Goal: Task Accomplishment & Management: Use online tool/utility

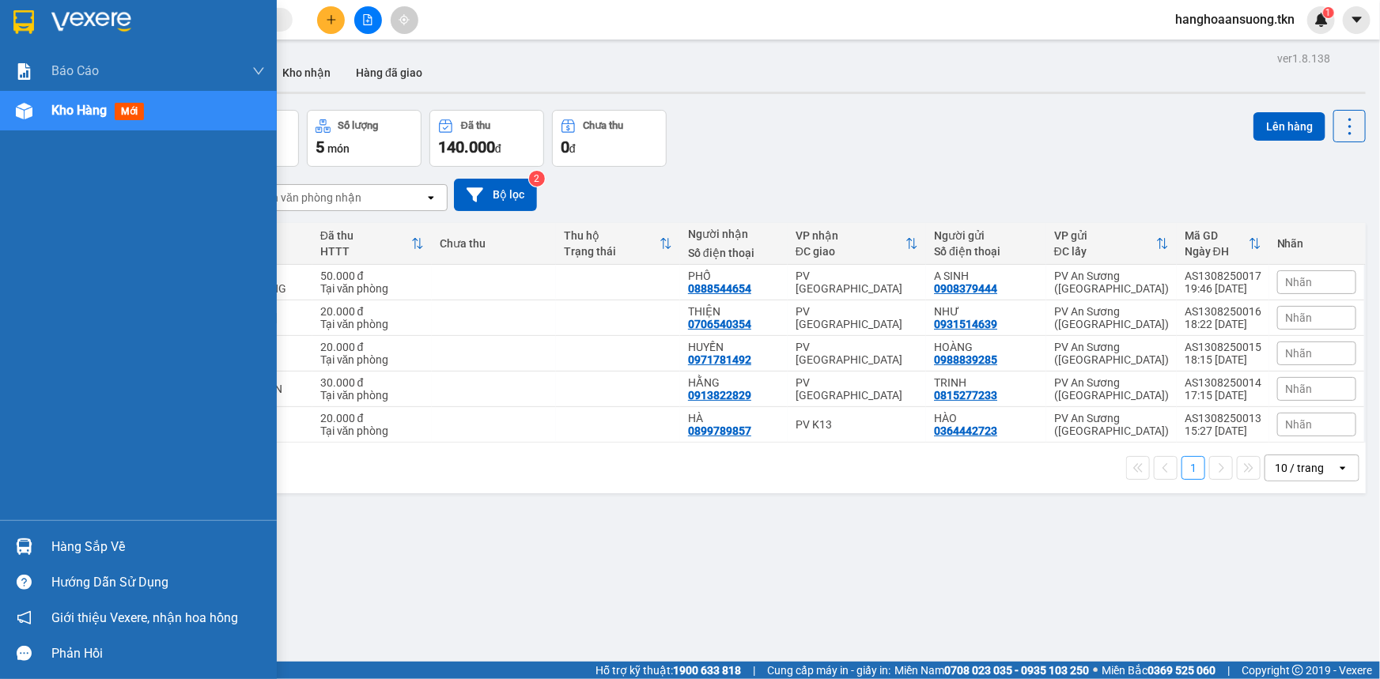
click at [21, 541] on img at bounding box center [24, 546] width 17 height 17
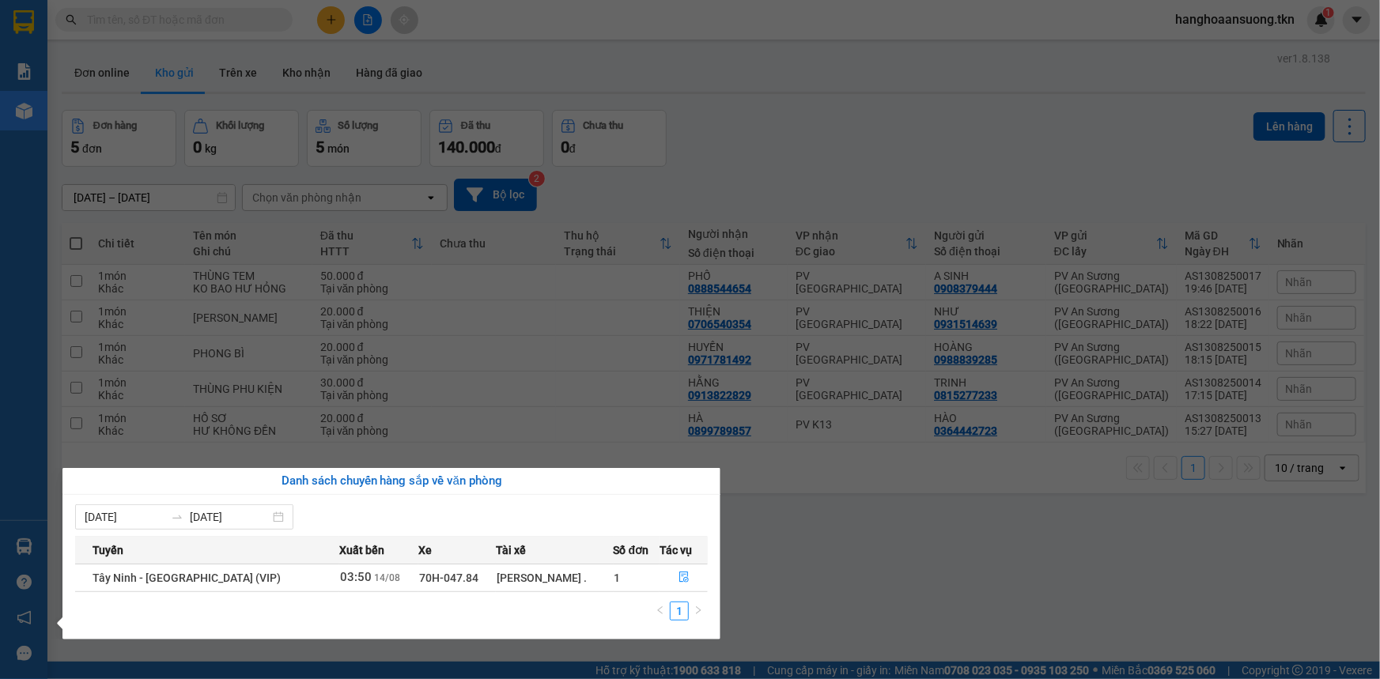
click at [455, 384] on section "Kết quả tìm kiếm ( 0 ) Bộ lọc No Data hanghoaansuong.tkn 1 Báo cáo Mẫu 1: Báo c…" at bounding box center [690, 339] width 1380 height 679
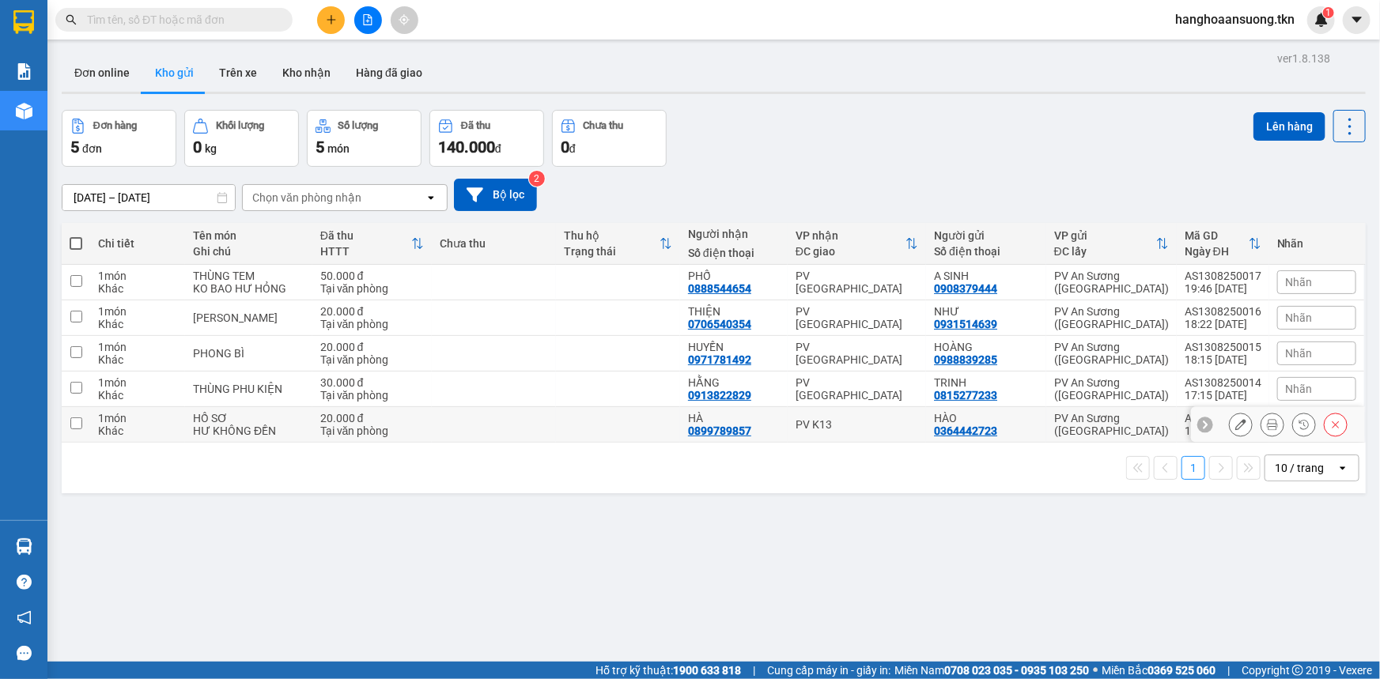
click at [69, 417] on td at bounding box center [76, 425] width 28 height 36
checkbox input "true"
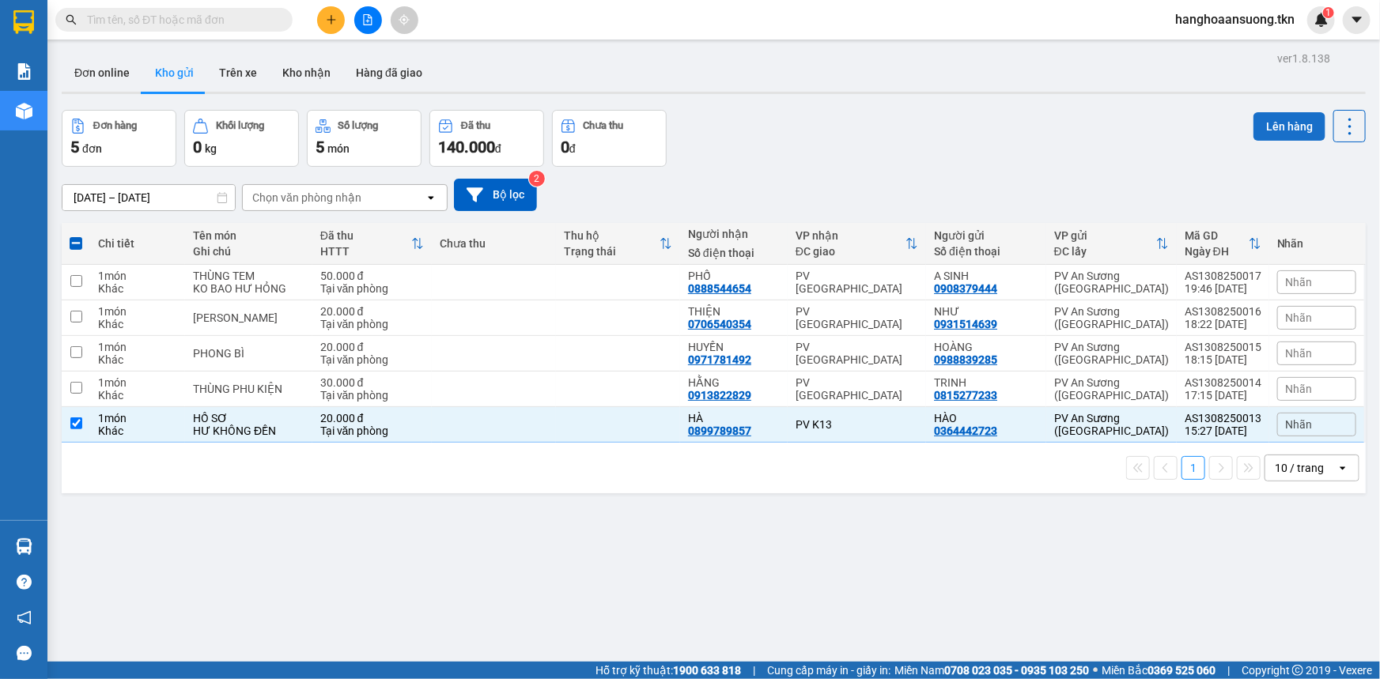
click at [1274, 120] on button "Lên hàng" at bounding box center [1289, 126] width 72 height 28
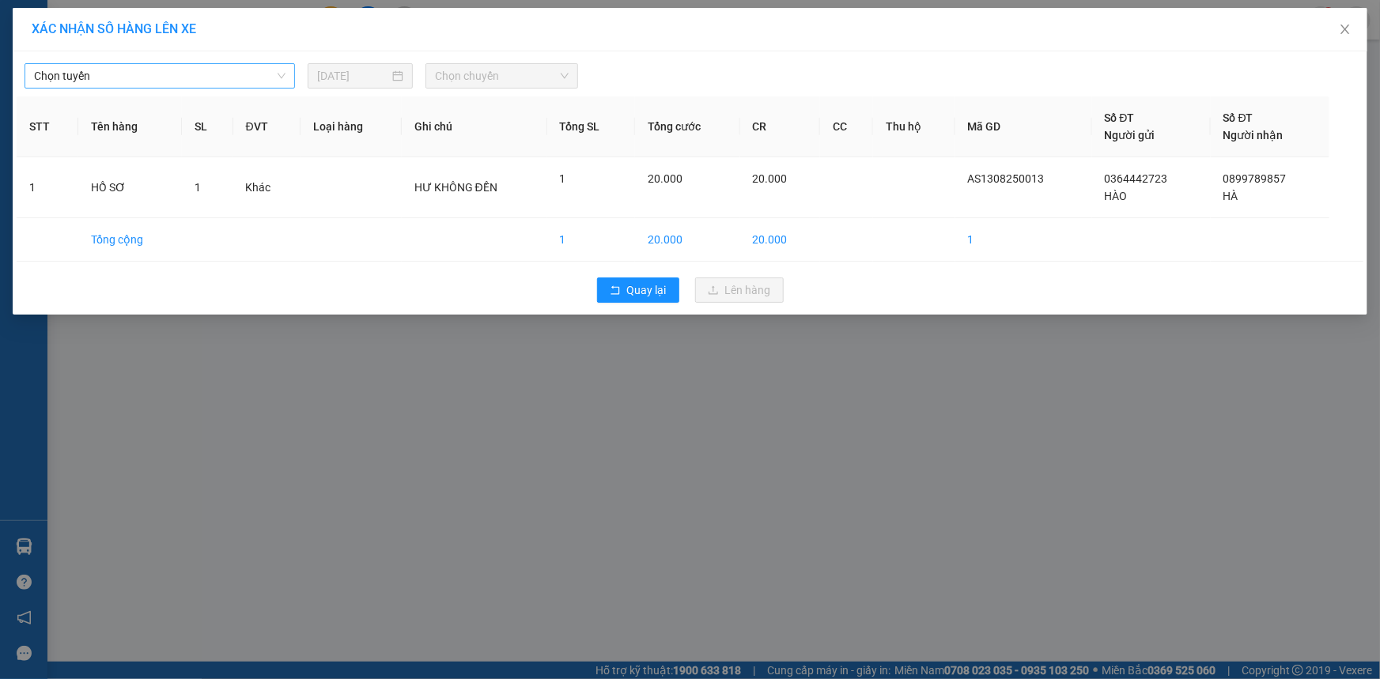
click at [210, 83] on span "Chọn tuyến" at bounding box center [159, 76] width 251 height 24
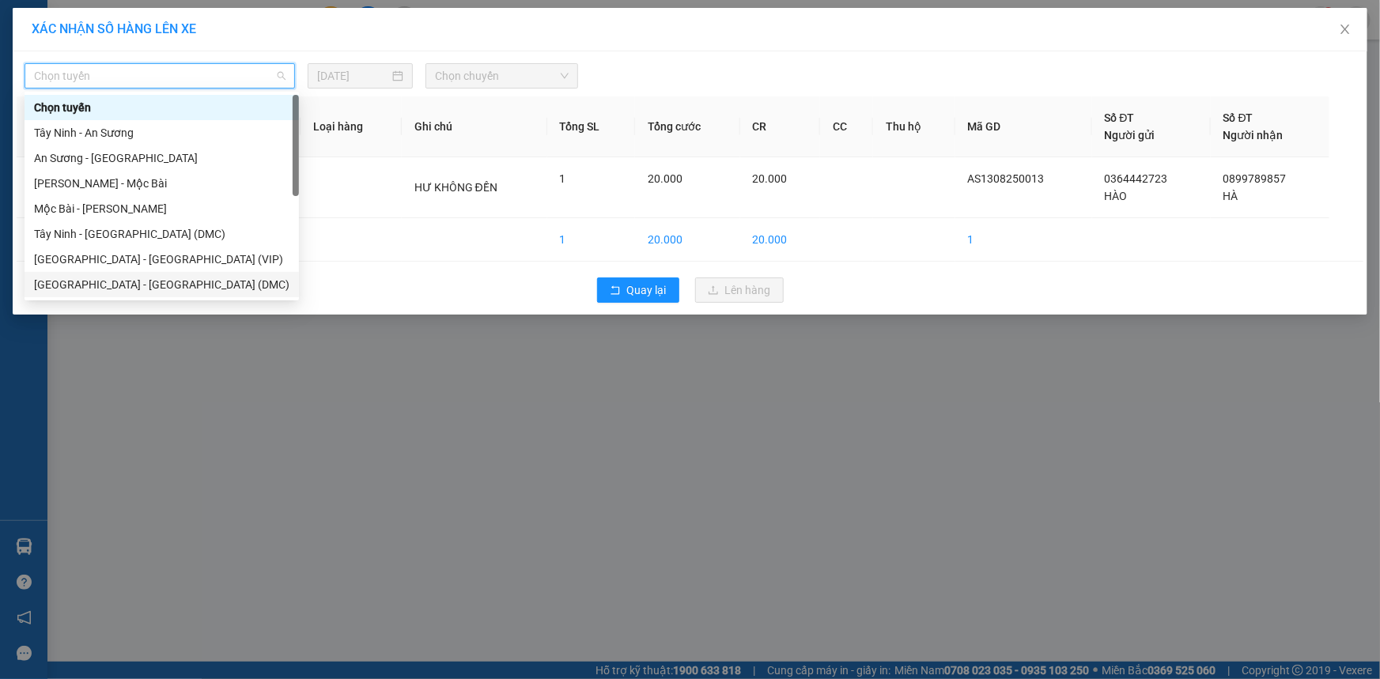
click at [115, 289] on div "[GEOGRAPHIC_DATA] - [GEOGRAPHIC_DATA] (DMC)" at bounding box center [161, 284] width 255 height 17
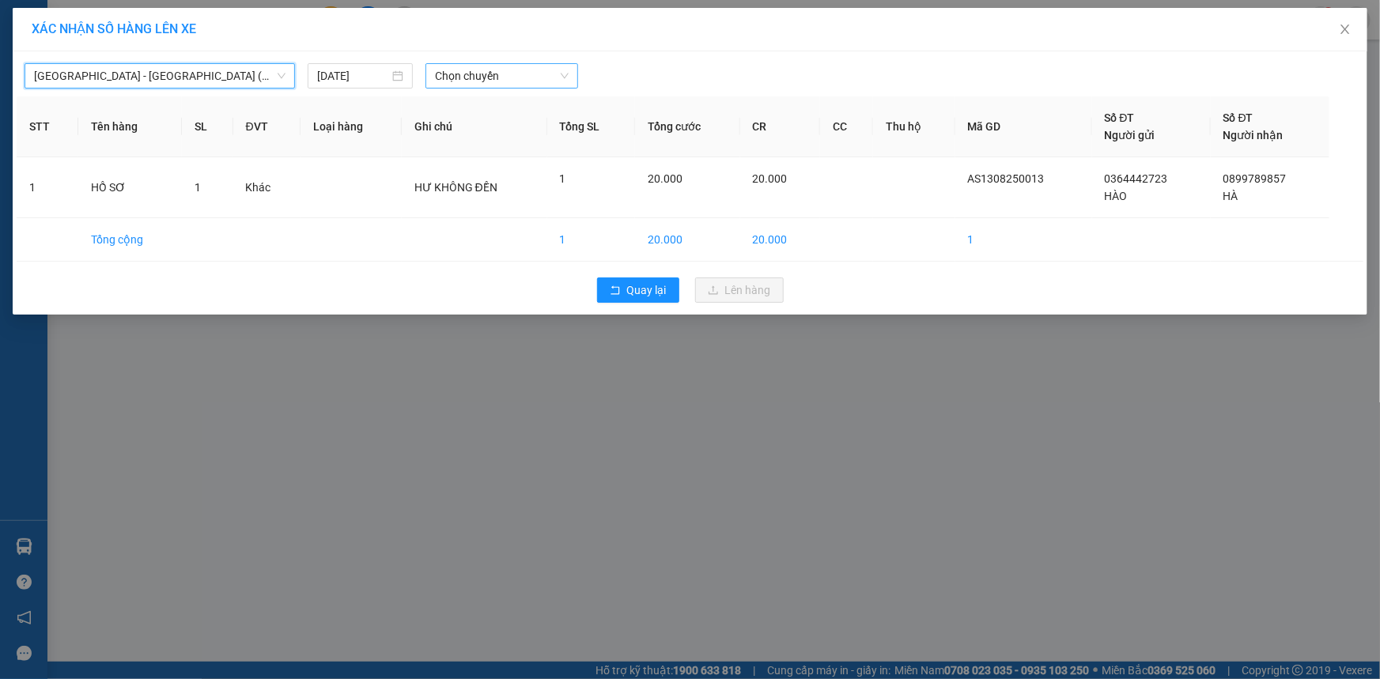
click at [456, 75] on span "Chọn chuyến" at bounding box center [502, 76] width 134 height 24
type input "338"
click at [483, 110] on div "05:20 - 50H-503.38" at bounding box center [497, 107] width 123 height 17
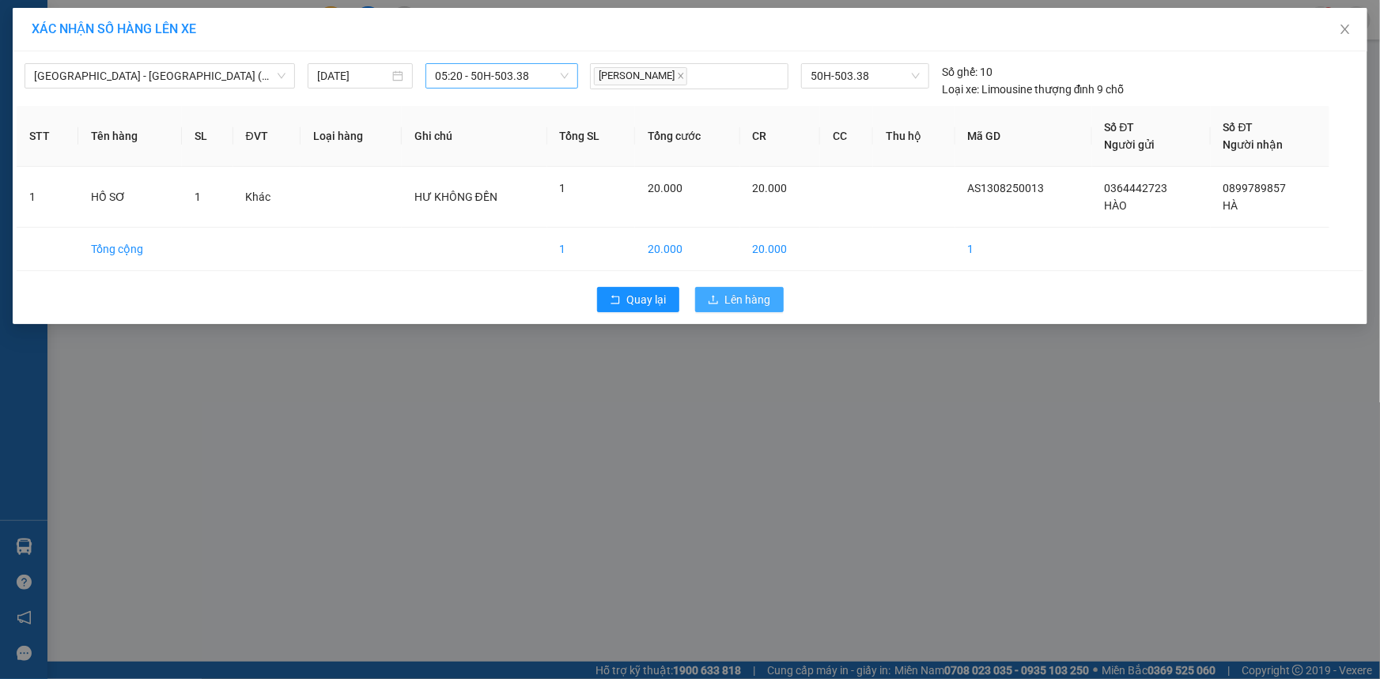
click at [714, 291] on button "Lên hàng" at bounding box center [739, 299] width 89 height 25
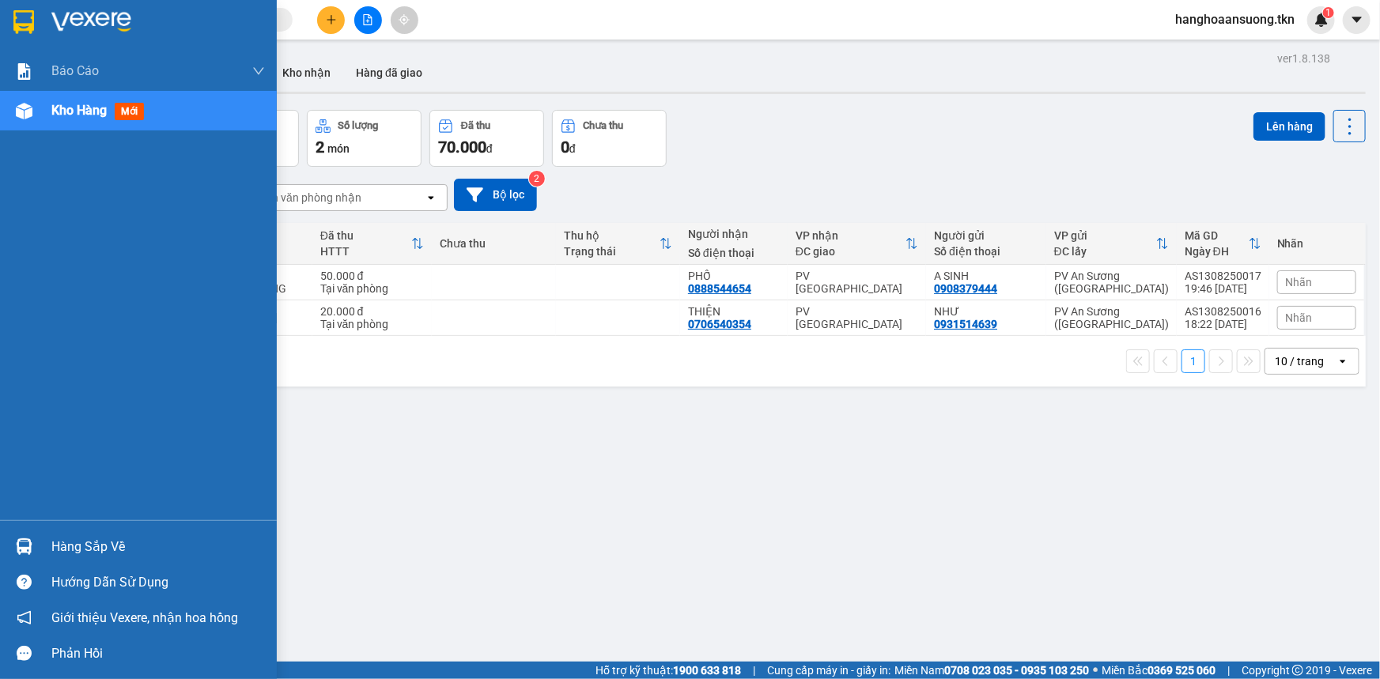
click at [73, 542] on div "Hàng sắp về" at bounding box center [157, 547] width 213 height 24
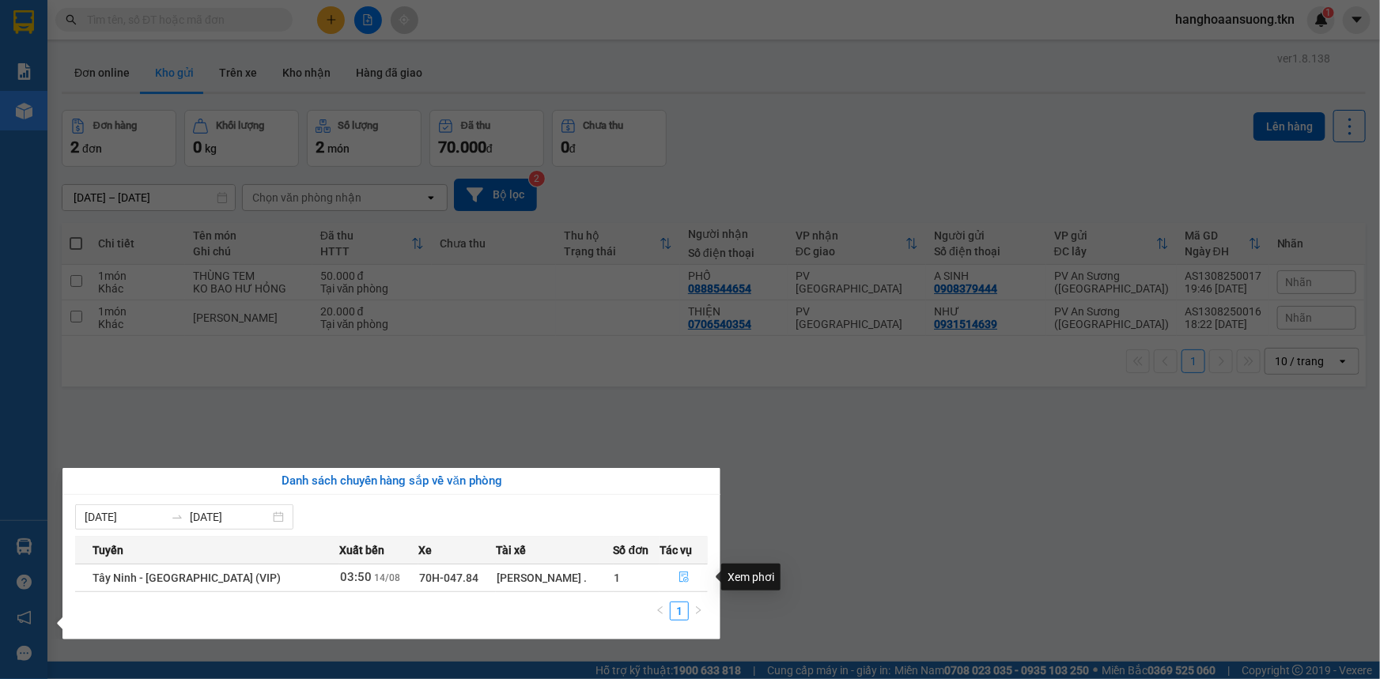
click at [681, 578] on icon "file-done" at bounding box center [683, 577] width 11 height 11
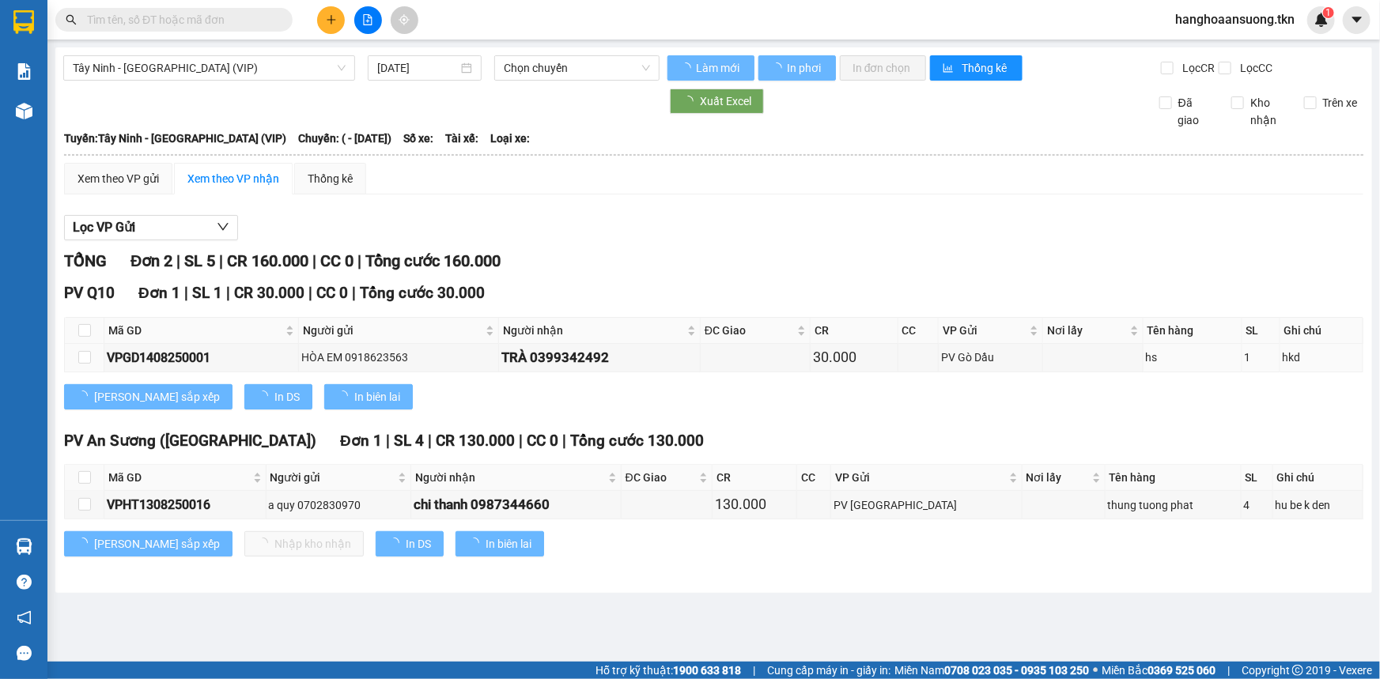
type input "[DATE]"
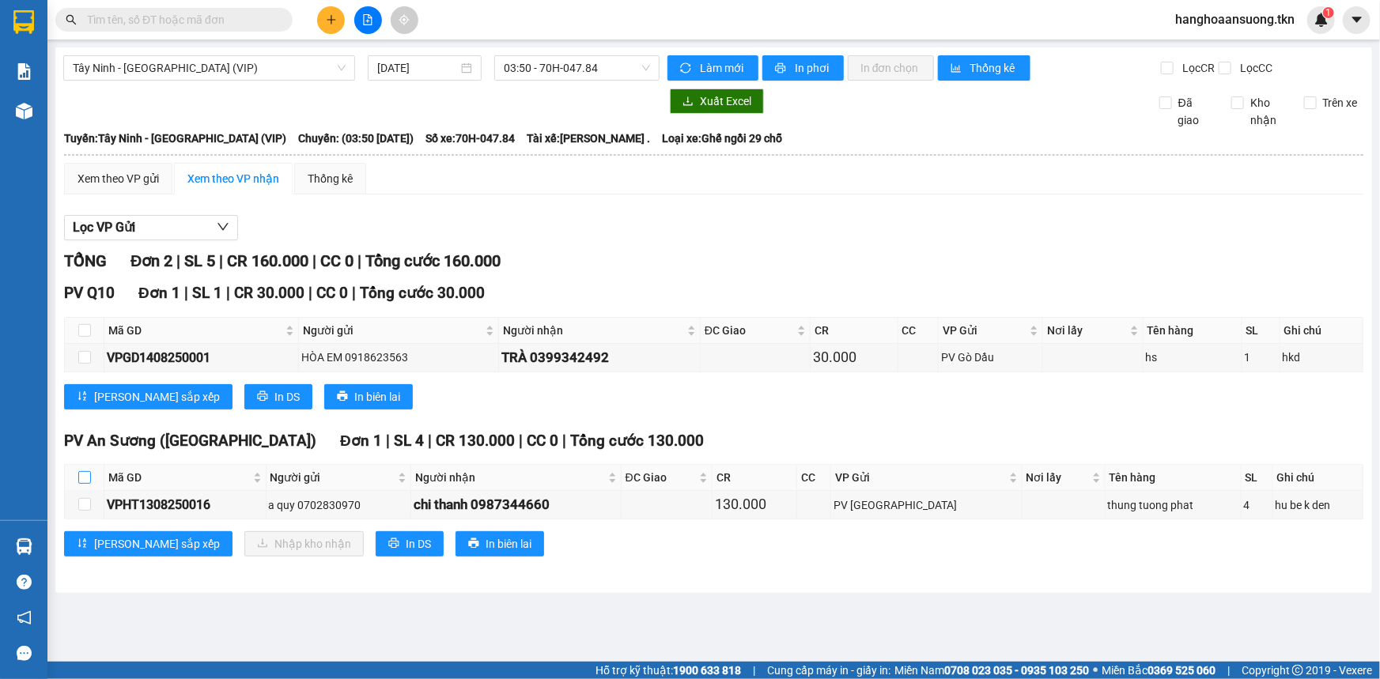
click at [85, 478] on input "checkbox" at bounding box center [84, 477] width 13 height 13
checkbox input "true"
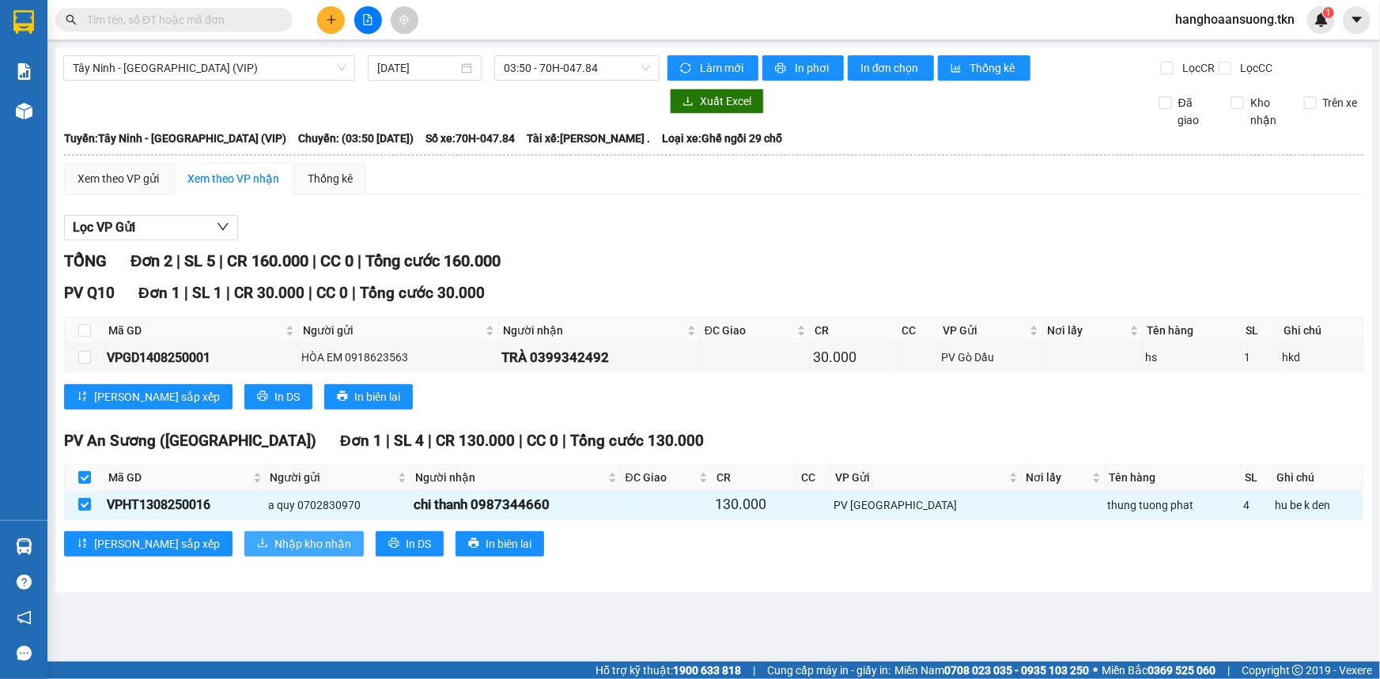
click at [274, 546] on span "Nhập kho nhận" at bounding box center [312, 543] width 77 height 17
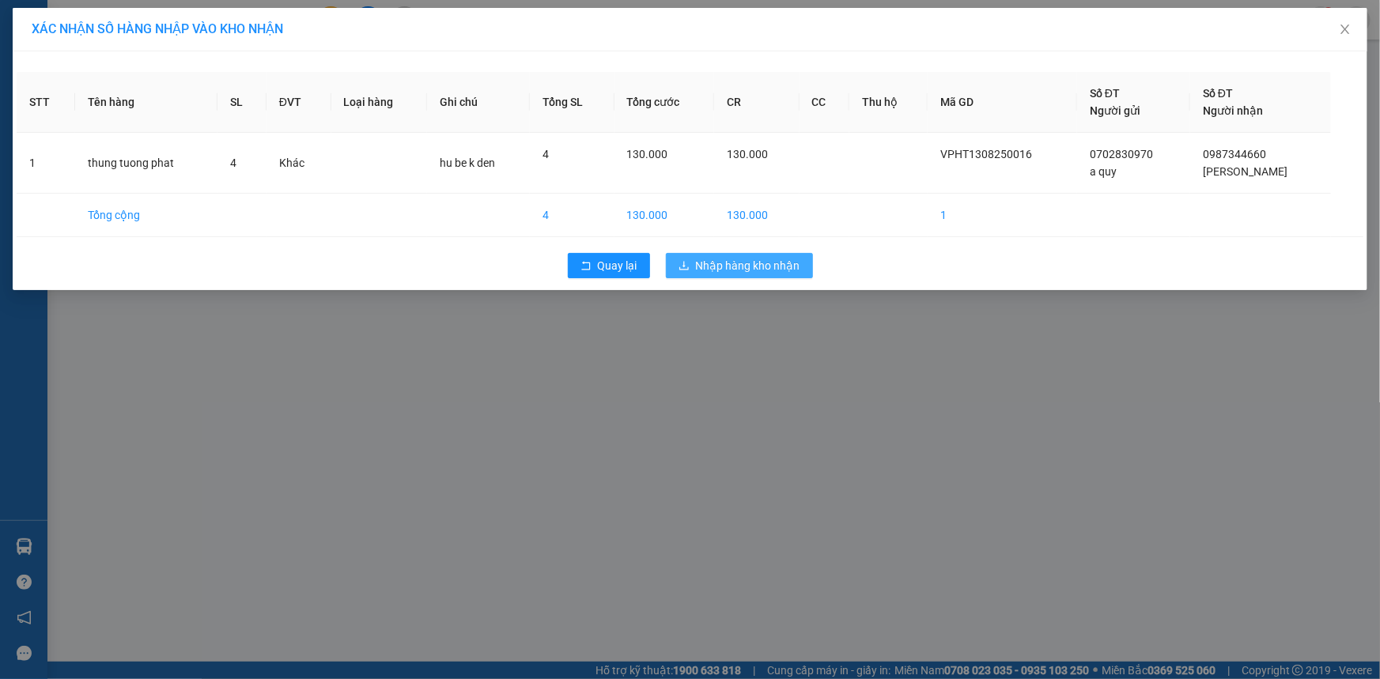
click at [784, 274] on button "Nhập hàng kho nhận" at bounding box center [739, 265] width 147 height 25
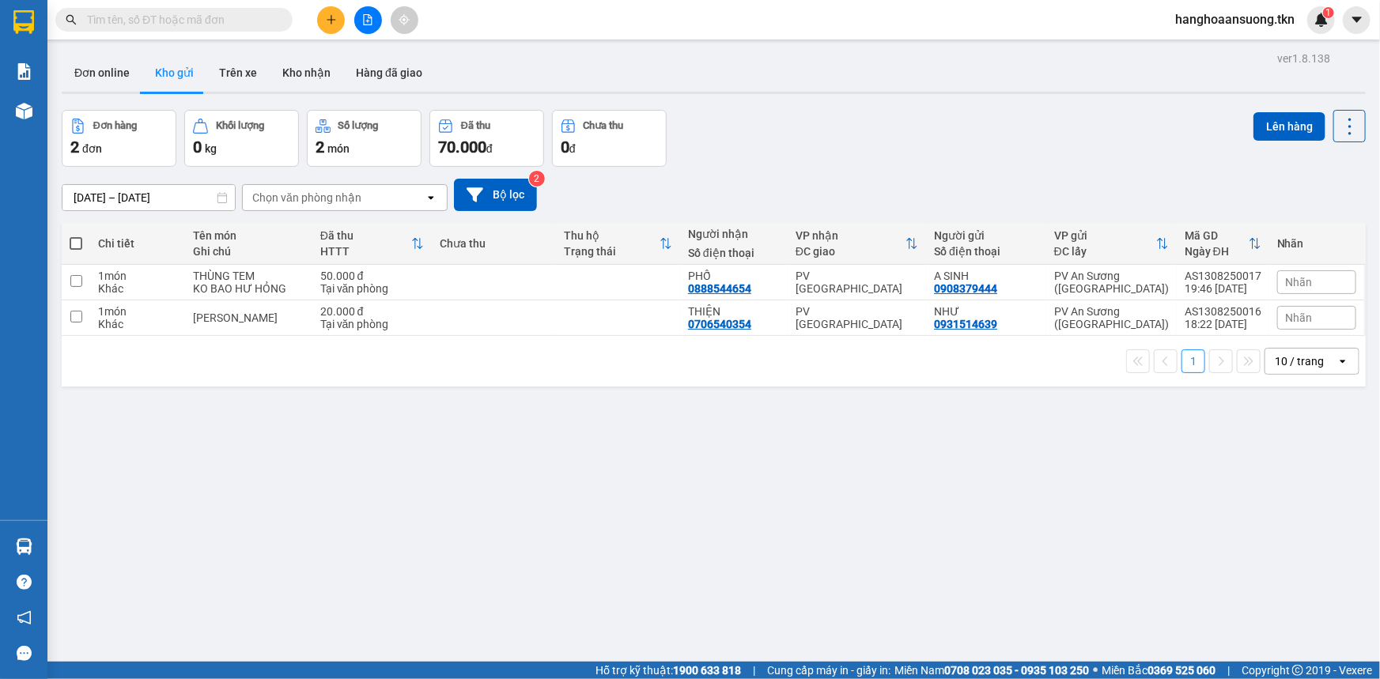
click at [991, 119] on div "Đơn hàng 2 đơn Khối lượng 0 kg Số lượng 2 món Đã thu 70.000 đ Chưa thu 0 đ Lên …" at bounding box center [714, 138] width 1304 height 57
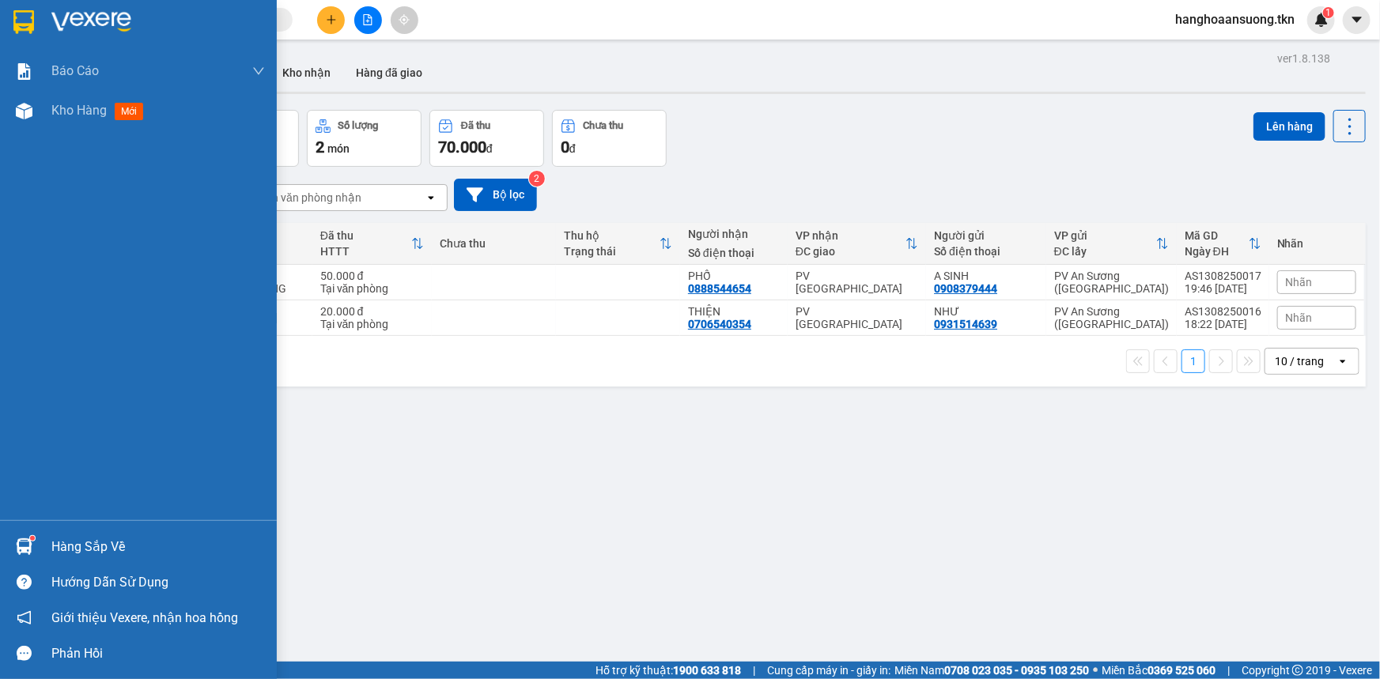
click at [96, 558] on div "Hàng sắp về" at bounding box center [157, 547] width 213 height 24
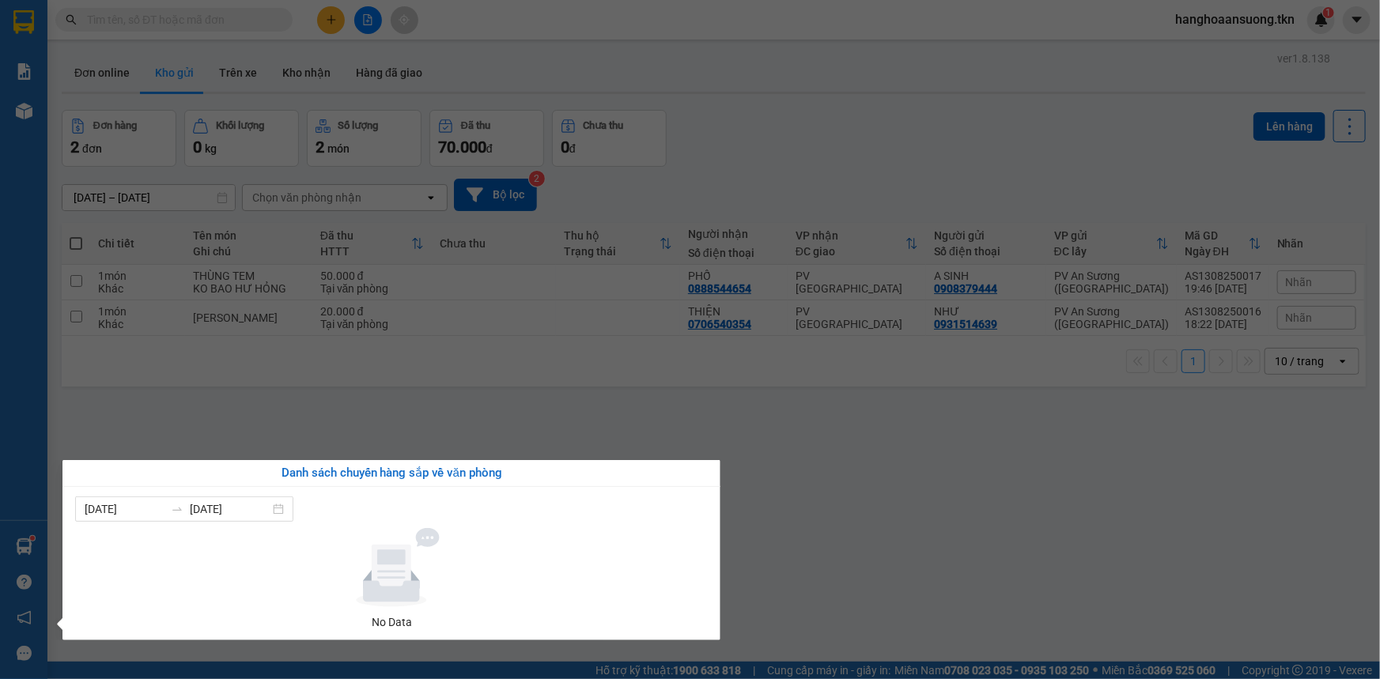
click at [1025, 582] on section "Kết quả tìm kiếm ( 0 ) Bộ lọc No Data hanghoaansuong.tkn 1 Báo cáo Mẫu 1: Báo c…" at bounding box center [690, 339] width 1380 height 679
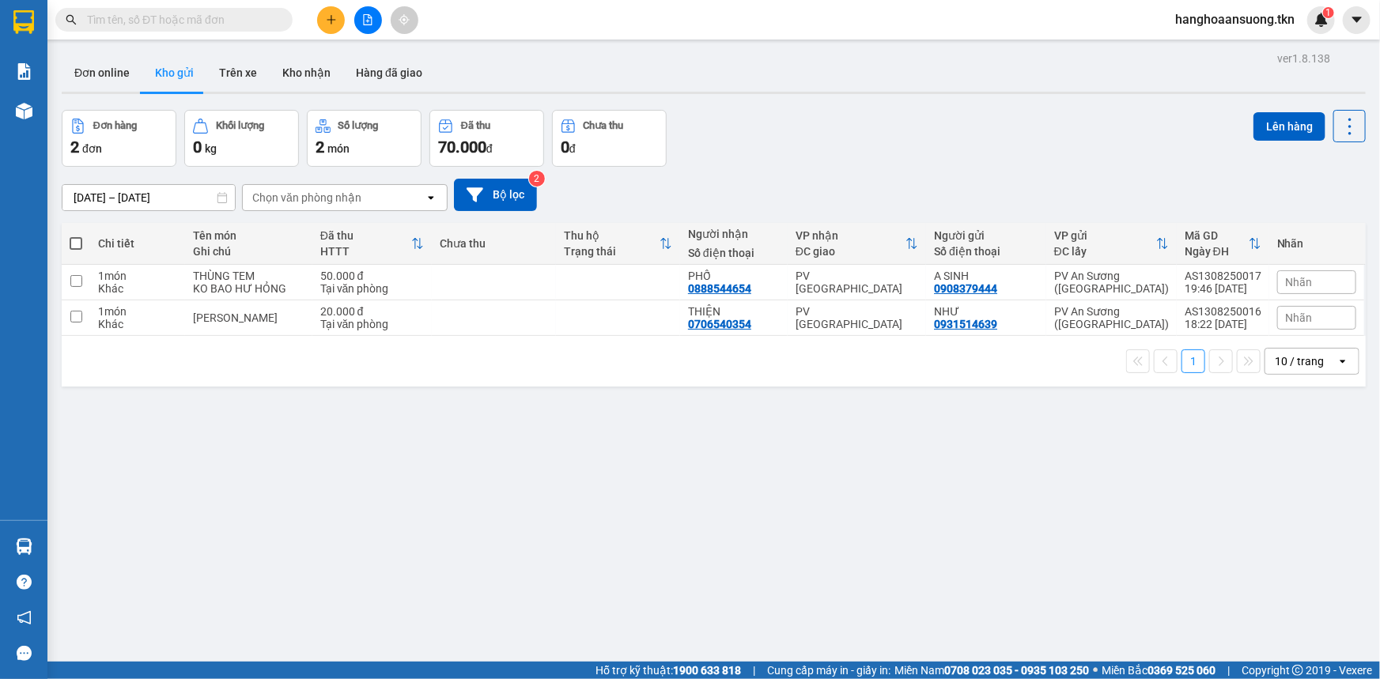
click at [56, 545] on div "ver 1.8.138 Đơn online Kho gửi Trên xe Kho nhận Hàng đã giao Đơn hàng 2 đơn Khố…" at bounding box center [713, 386] width 1316 height 679
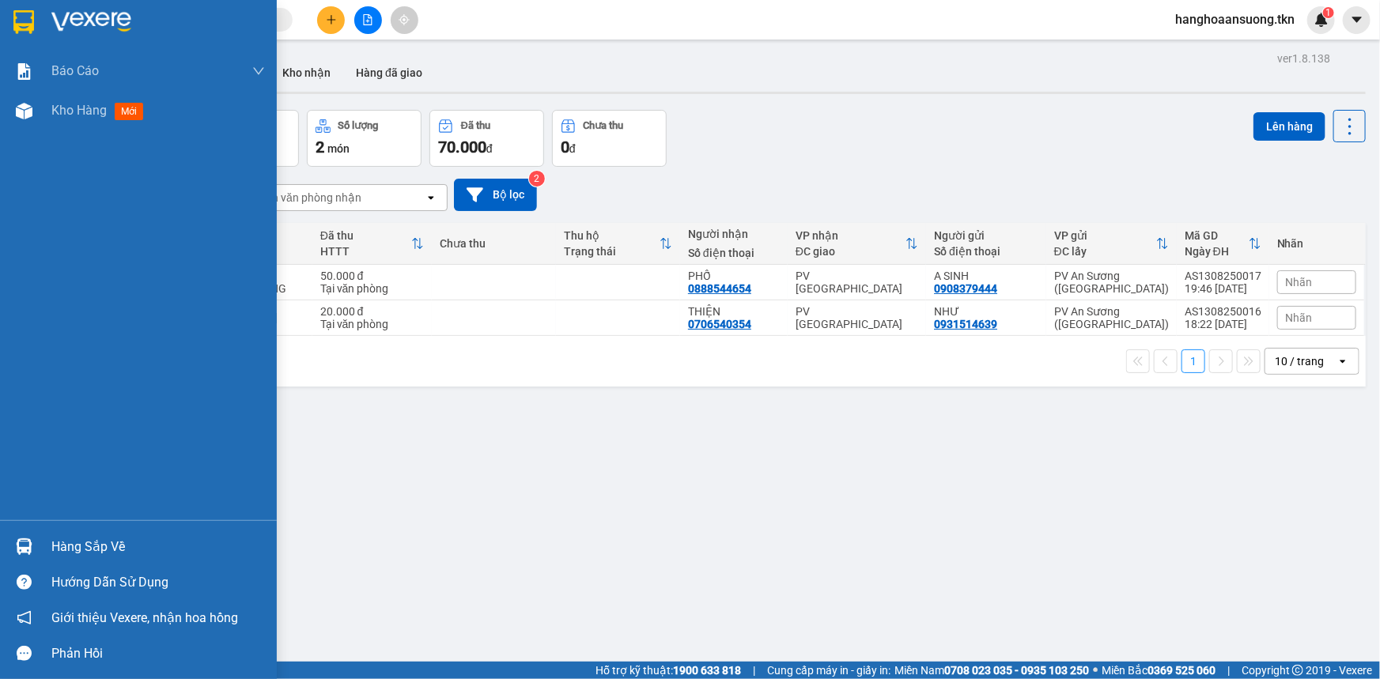
click at [31, 543] on img at bounding box center [24, 546] width 17 height 17
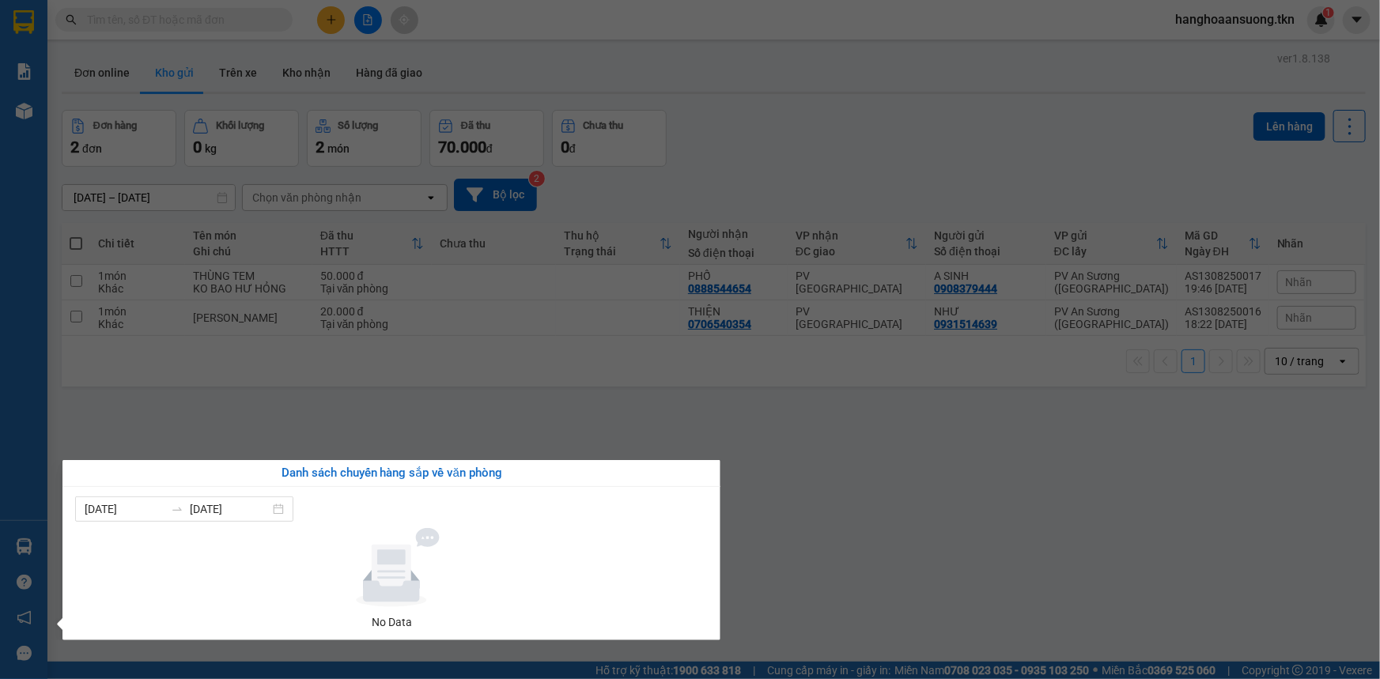
click at [1056, 560] on section "Kết quả tìm kiếm ( 0 ) Bộ lọc No Data hanghoaansuong.tkn 1 Báo cáo Mẫu 1: Báo c…" at bounding box center [690, 339] width 1380 height 679
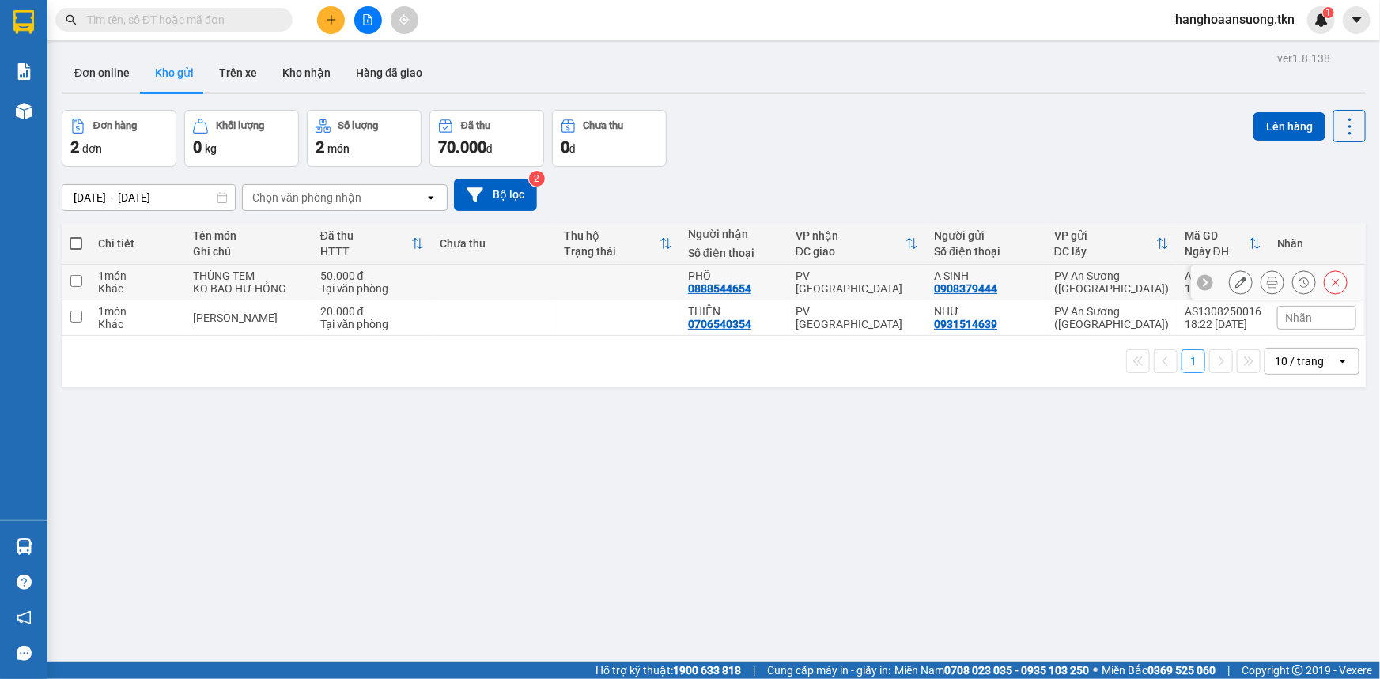
click at [539, 287] on td at bounding box center [494, 283] width 124 height 36
checkbox input "true"
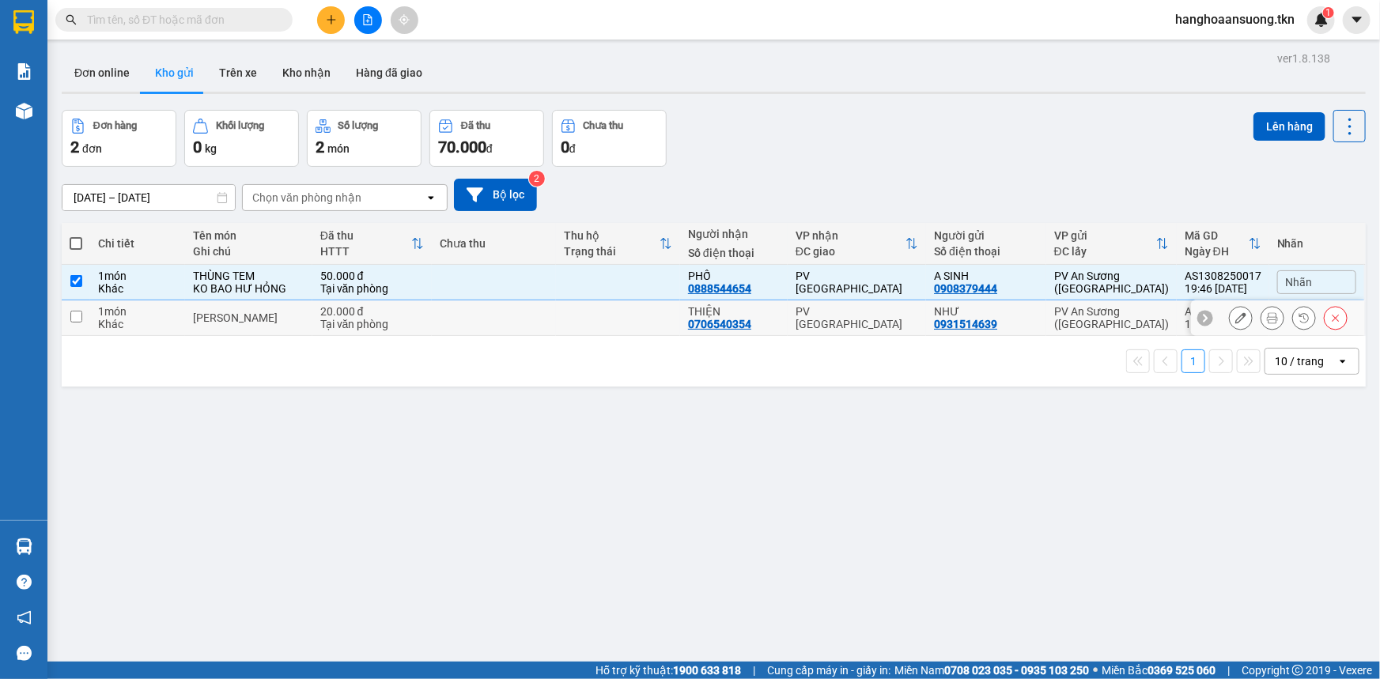
click at [547, 319] on td at bounding box center [494, 318] width 124 height 36
checkbox input "true"
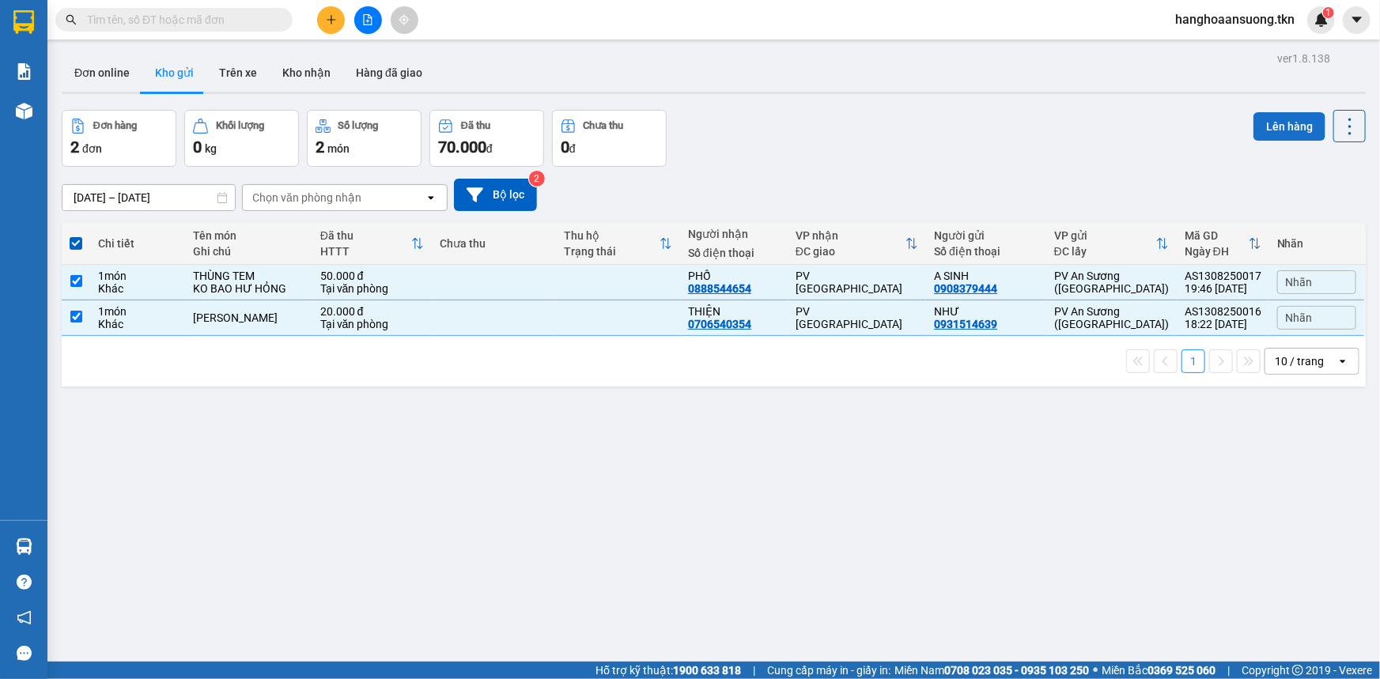
click at [1263, 137] on button "Lên hàng" at bounding box center [1289, 126] width 72 height 28
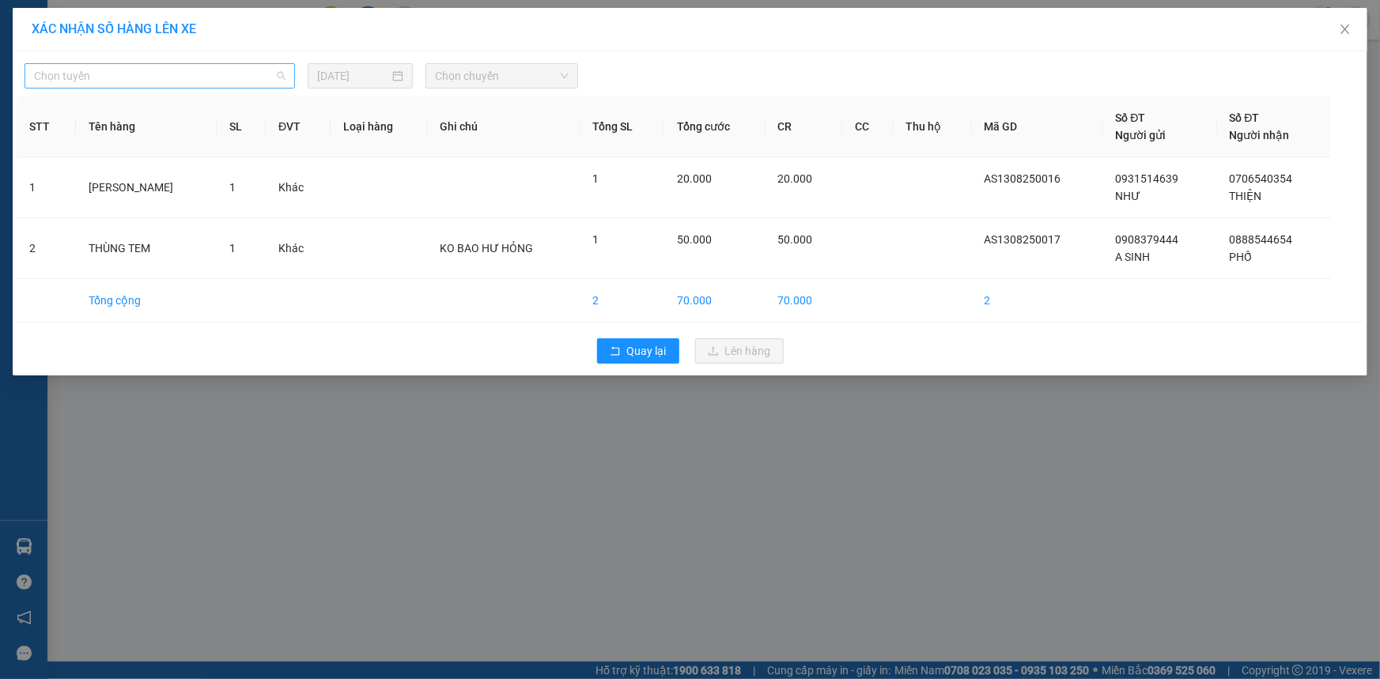
click at [196, 77] on span "Chọn tuyến" at bounding box center [159, 76] width 251 height 24
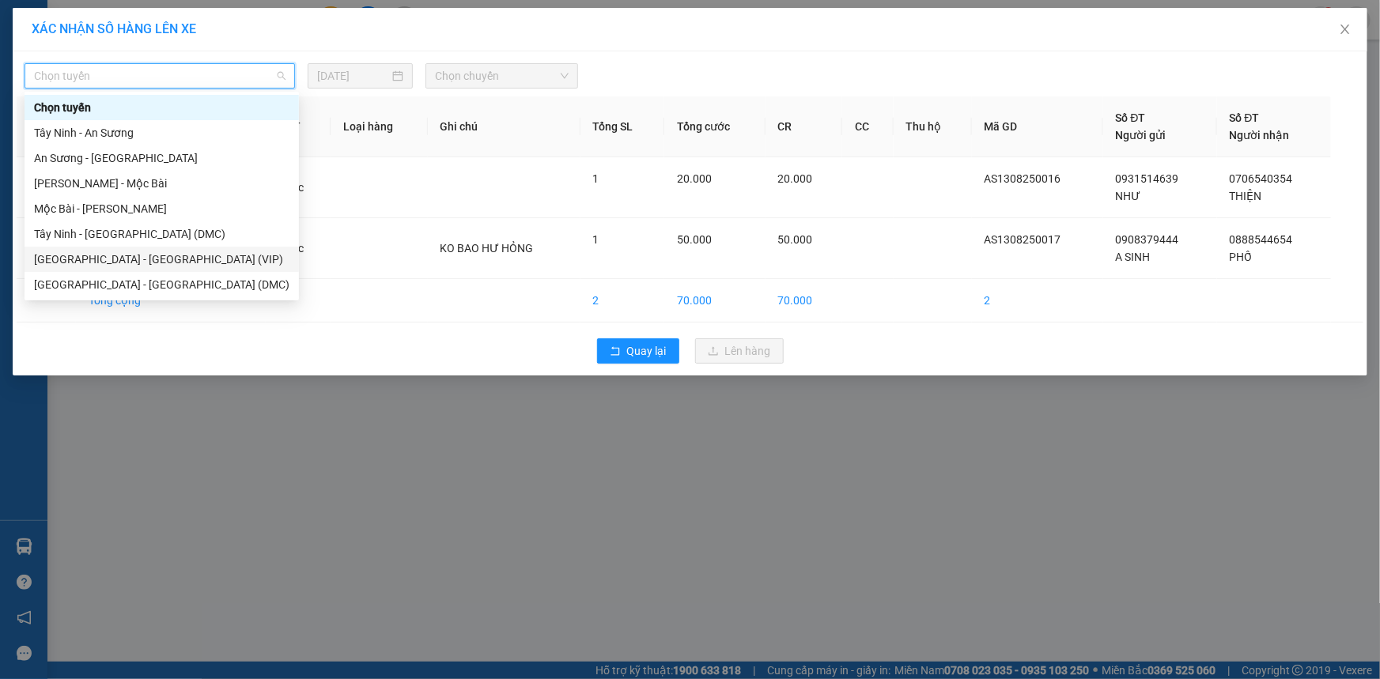
click at [187, 254] on div "[GEOGRAPHIC_DATA] - [GEOGRAPHIC_DATA] (VIP)" at bounding box center [161, 259] width 255 height 17
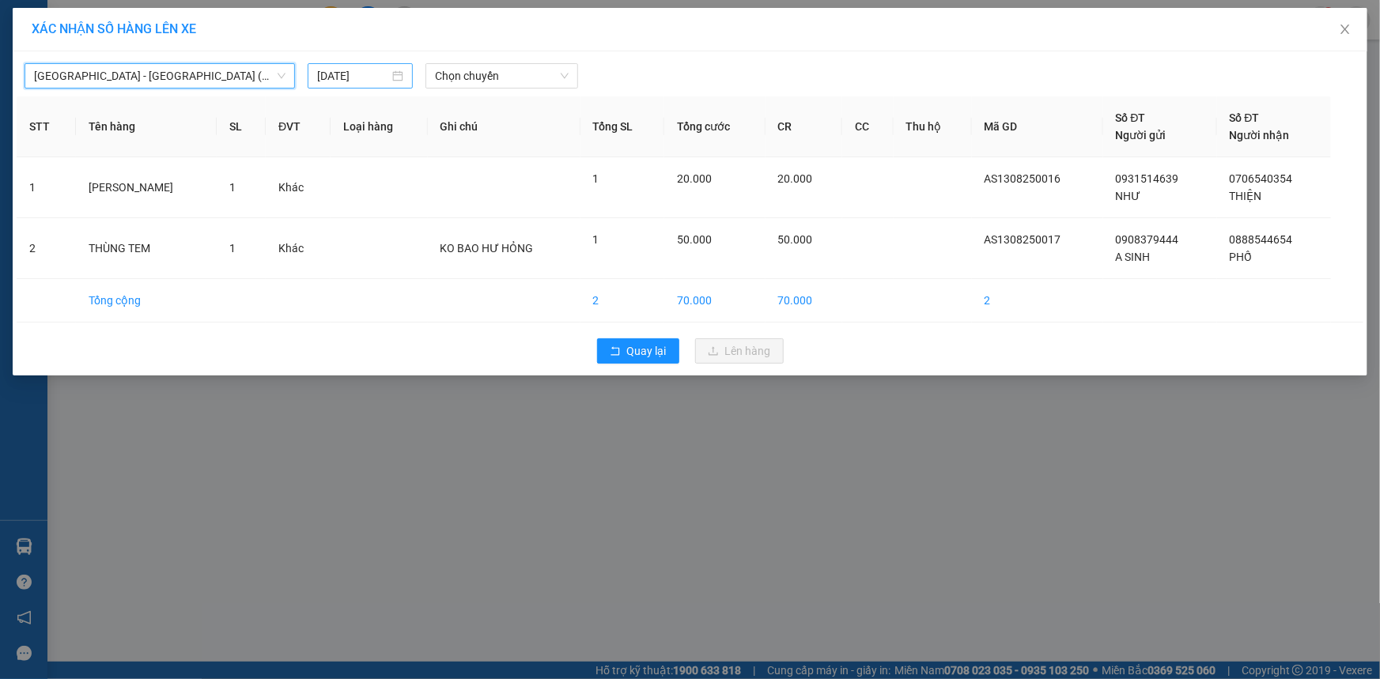
click at [401, 81] on div "[DATE]" at bounding box center [360, 75] width 86 height 17
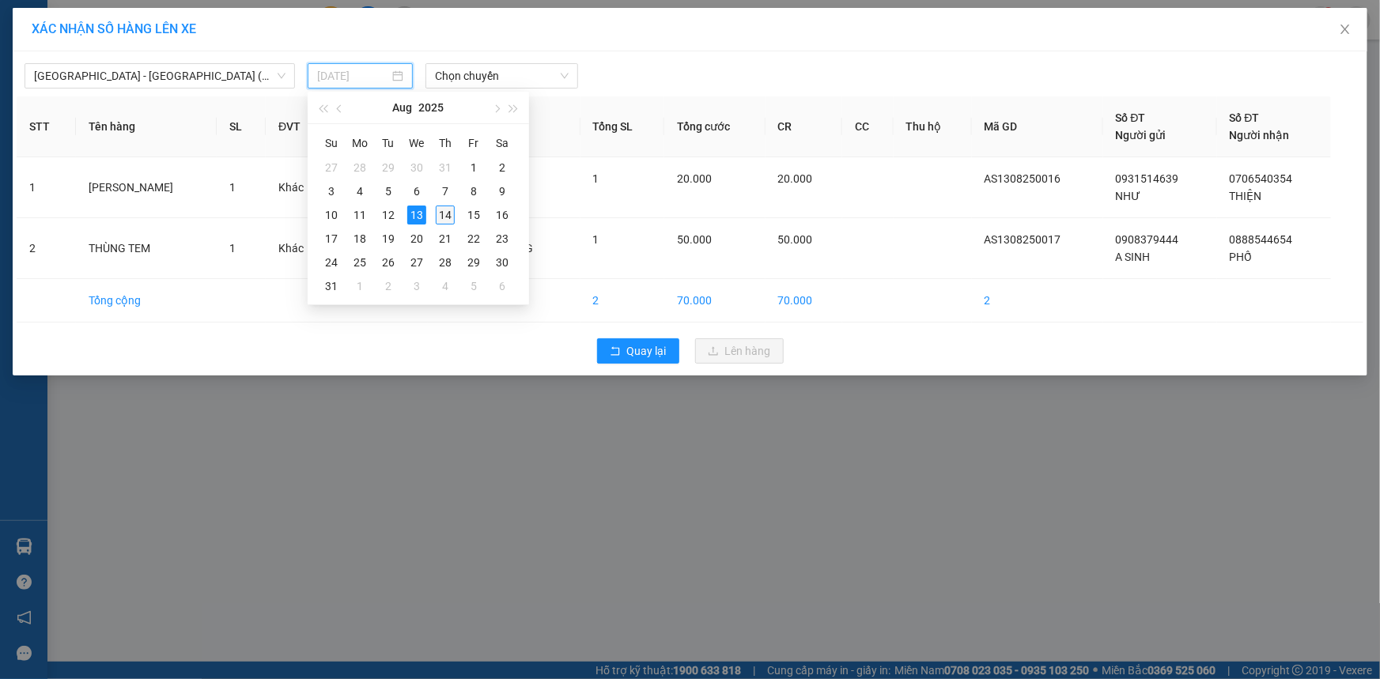
click at [446, 217] on div "14" at bounding box center [445, 215] width 19 height 19
type input "[DATE]"
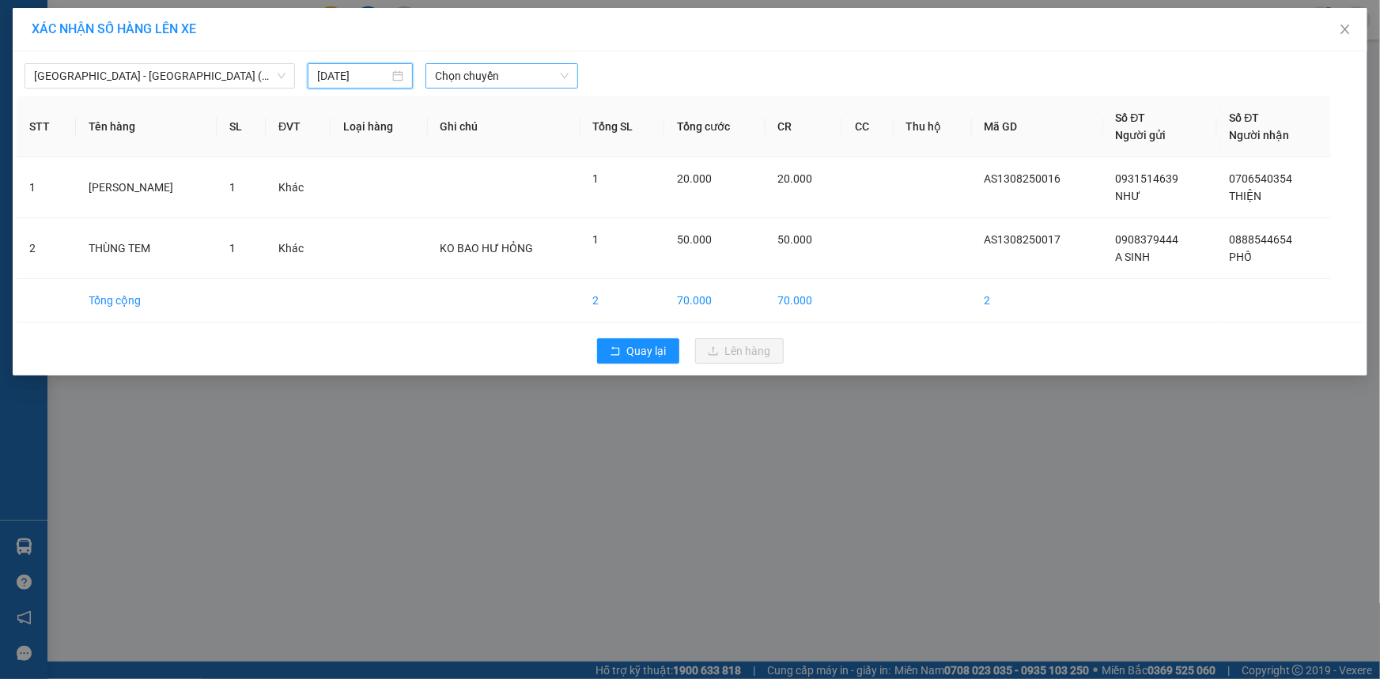
click at [526, 65] on span "Chọn chuyến" at bounding box center [502, 76] width 134 height 24
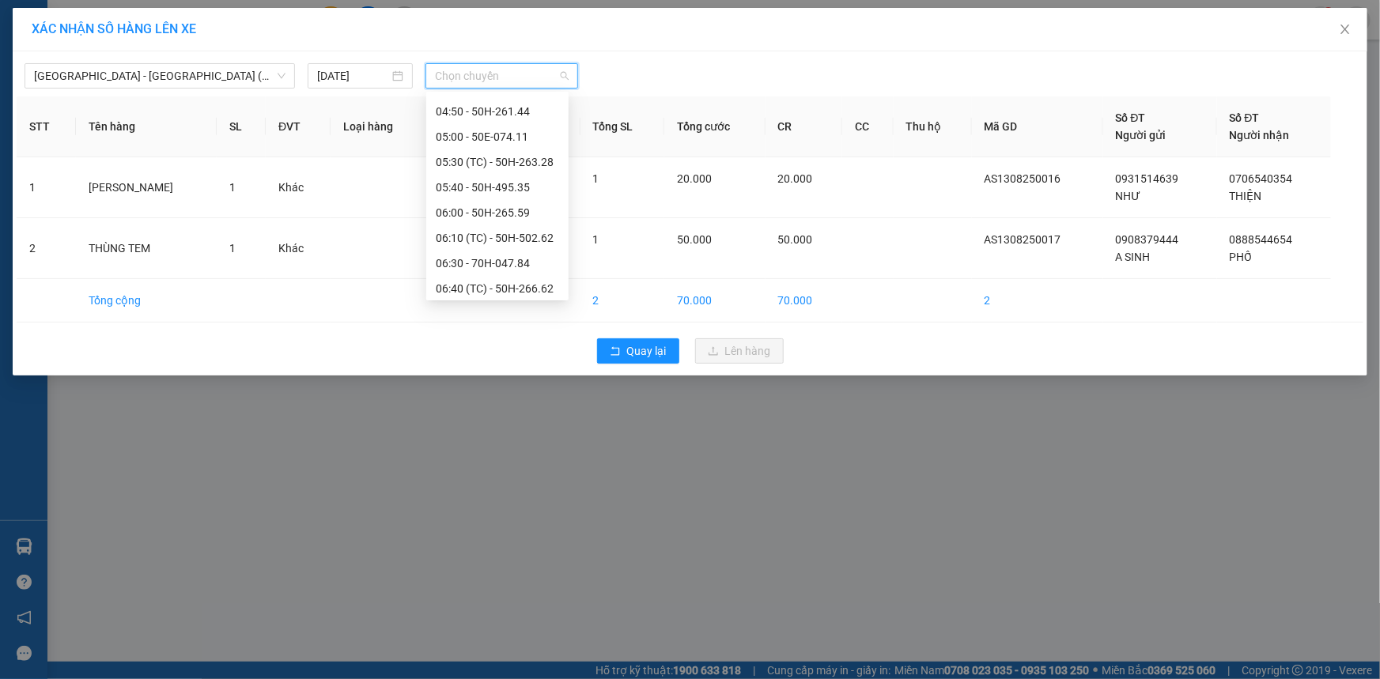
scroll to position [206, 0]
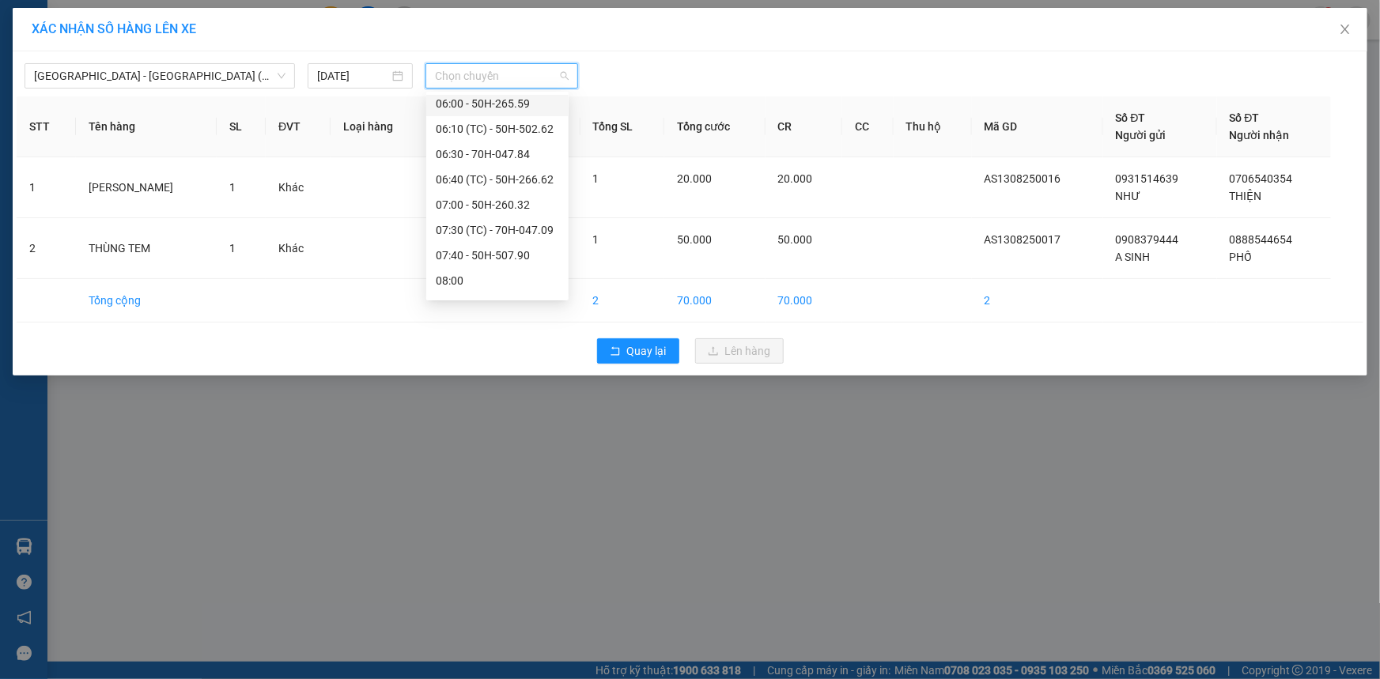
click at [519, 104] on div "06:00 - 50H-265.59" at bounding box center [497, 103] width 123 height 17
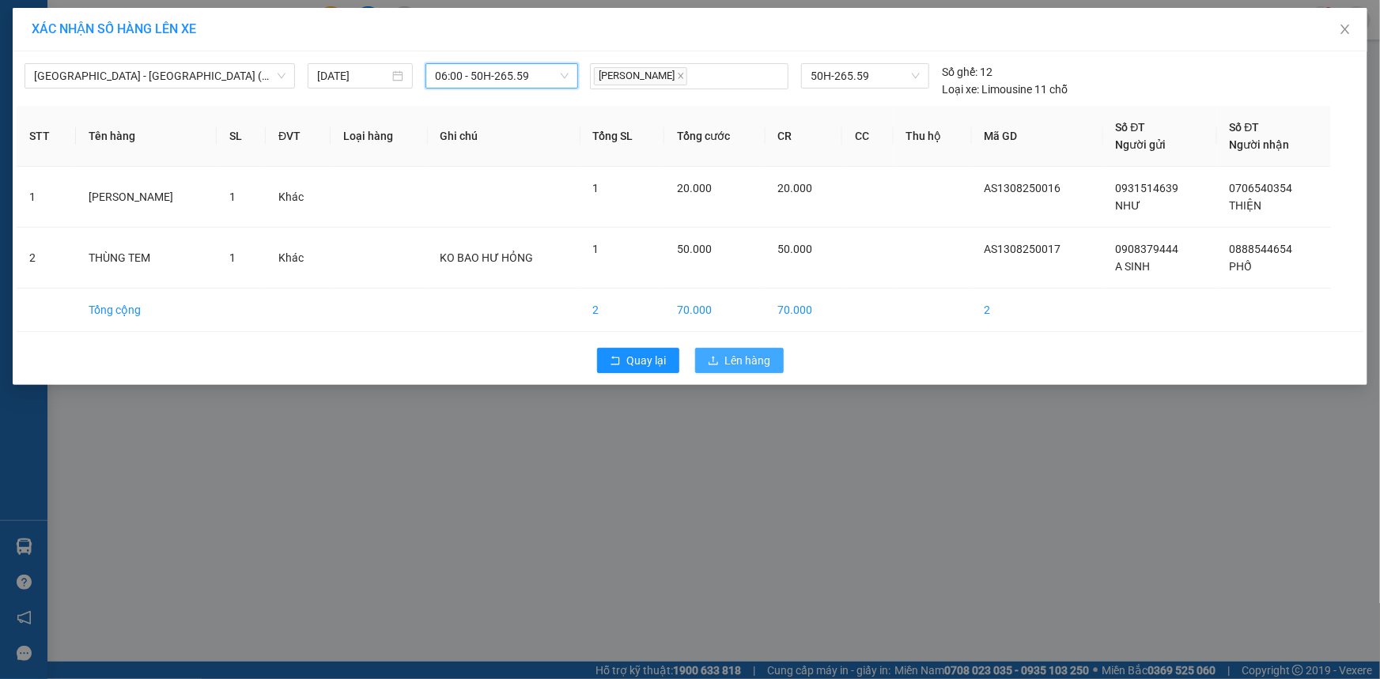
click at [758, 363] on span "Lên hàng" at bounding box center [748, 360] width 46 height 17
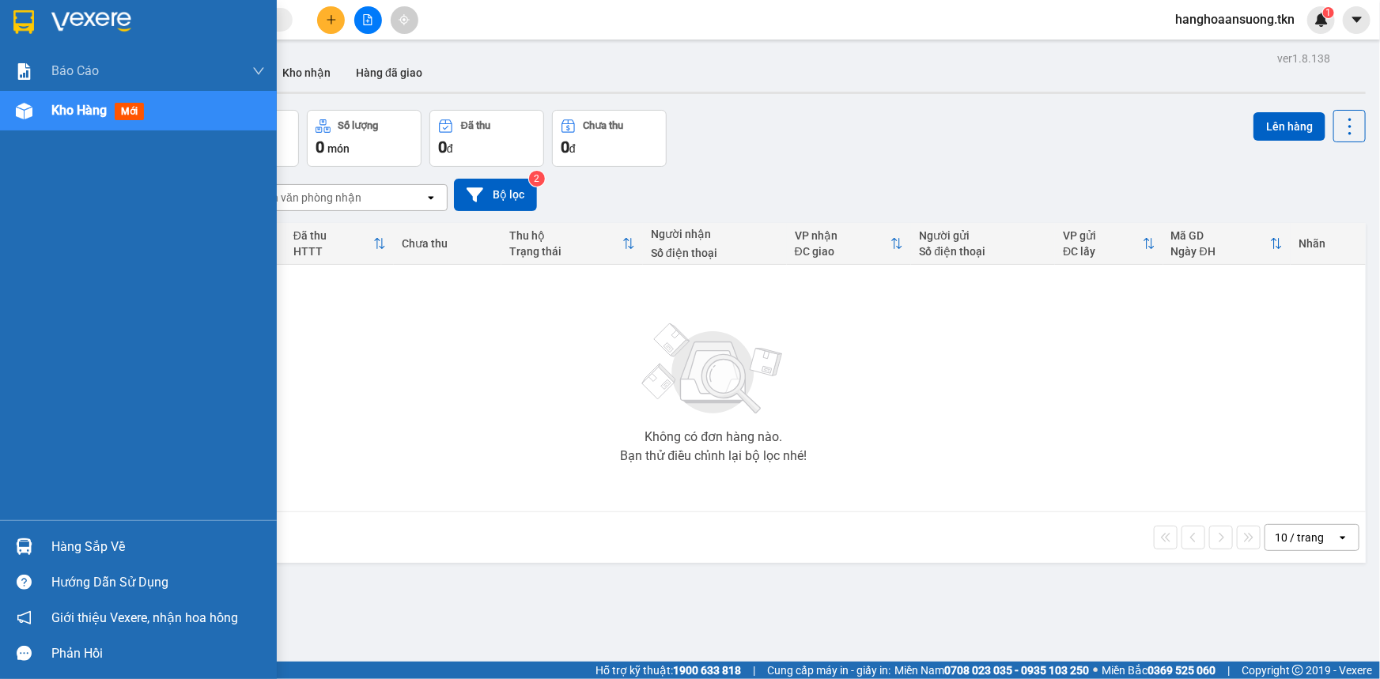
click at [84, 544] on div "Hàng sắp về" at bounding box center [157, 547] width 213 height 24
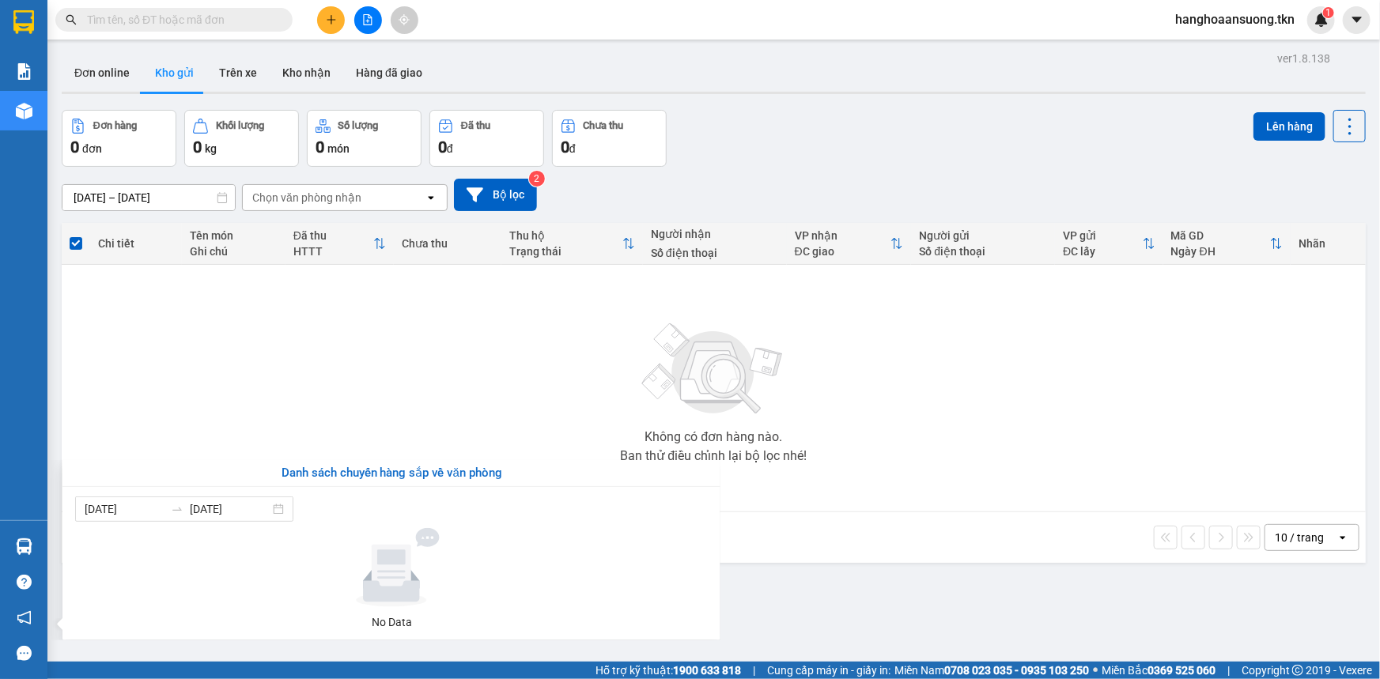
click at [920, 568] on section "Kết quả tìm kiếm ( 0 ) Bộ lọc No Data hanghoaansuong.tkn 1 Báo cáo Mẫu 1: Báo c…" at bounding box center [690, 339] width 1380 height 679
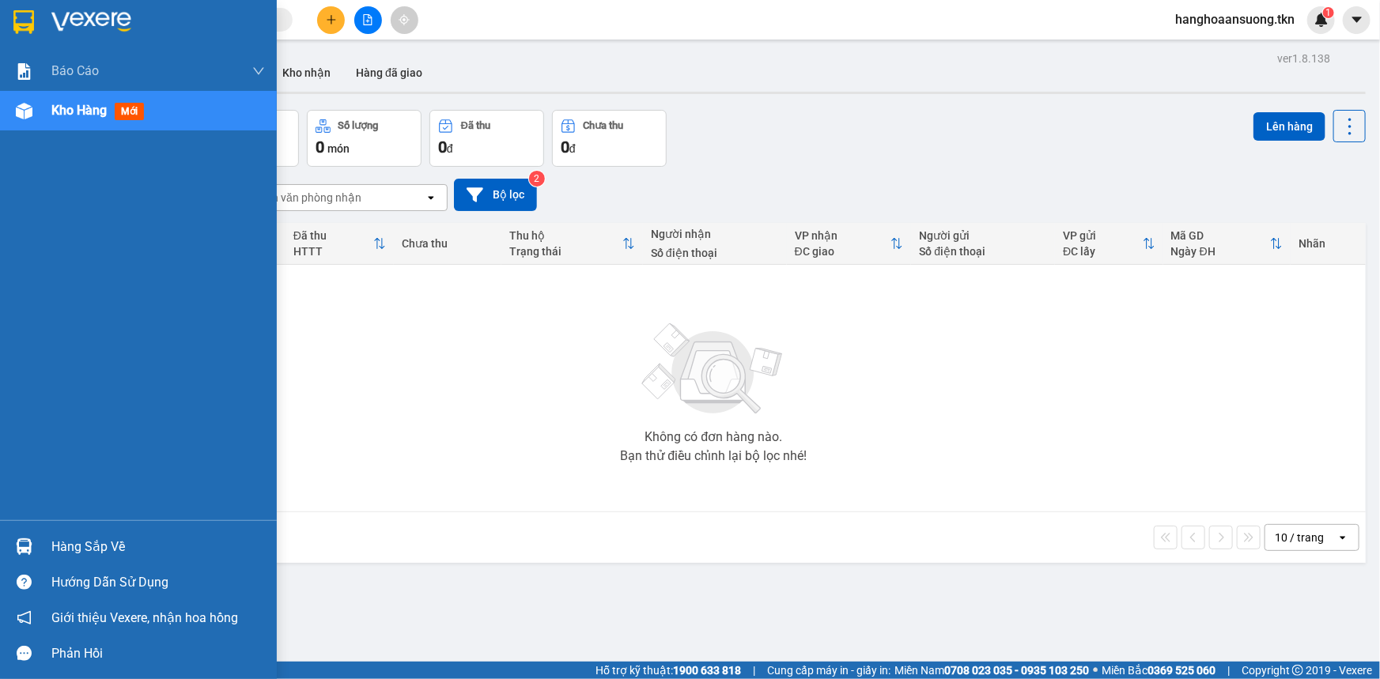
click at [42, 545] on div "Hàng sắp về" at bounding box center [138, 547] width 277 height 36
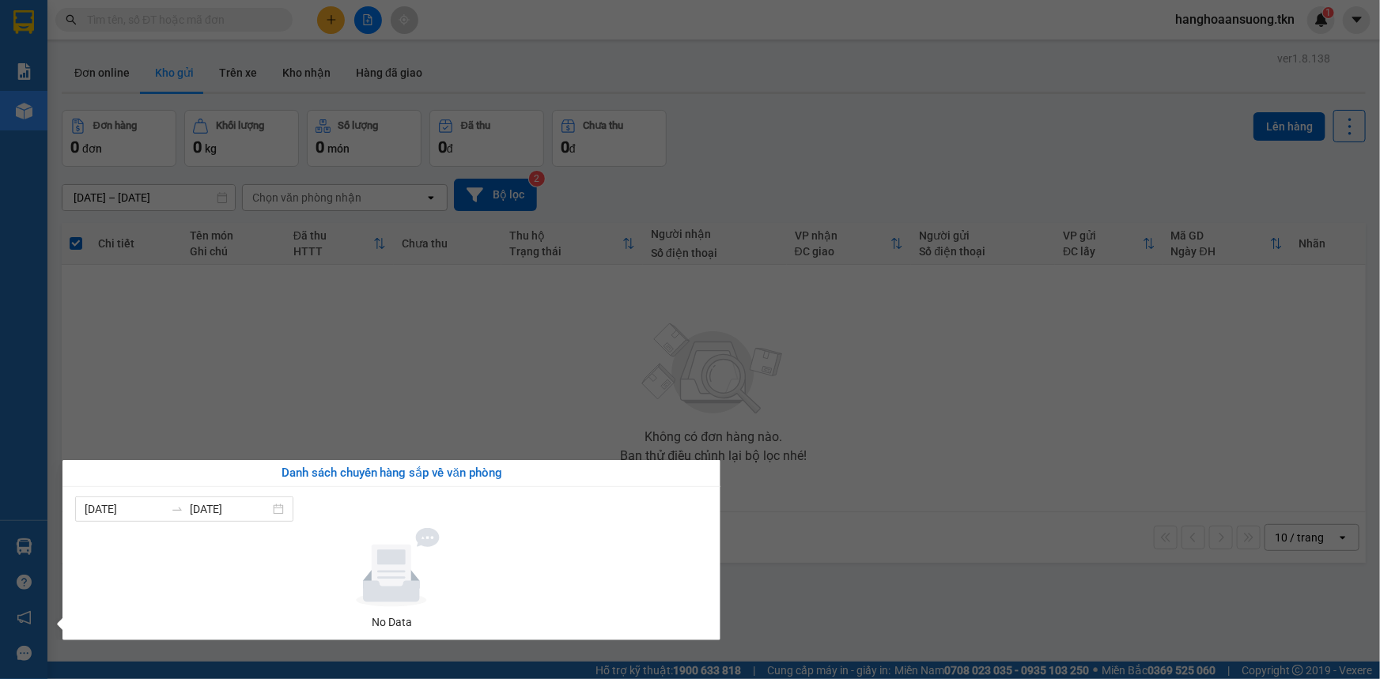
click at [1023, 553] on section "Kết quả tìm kiếm ( 0 ) Bộ lọc No Data hanghoaansuong.tkn 1 Báo cáo Mẫu 1: Báo c…" at bounding box center [690, 339] width 1380 height 679
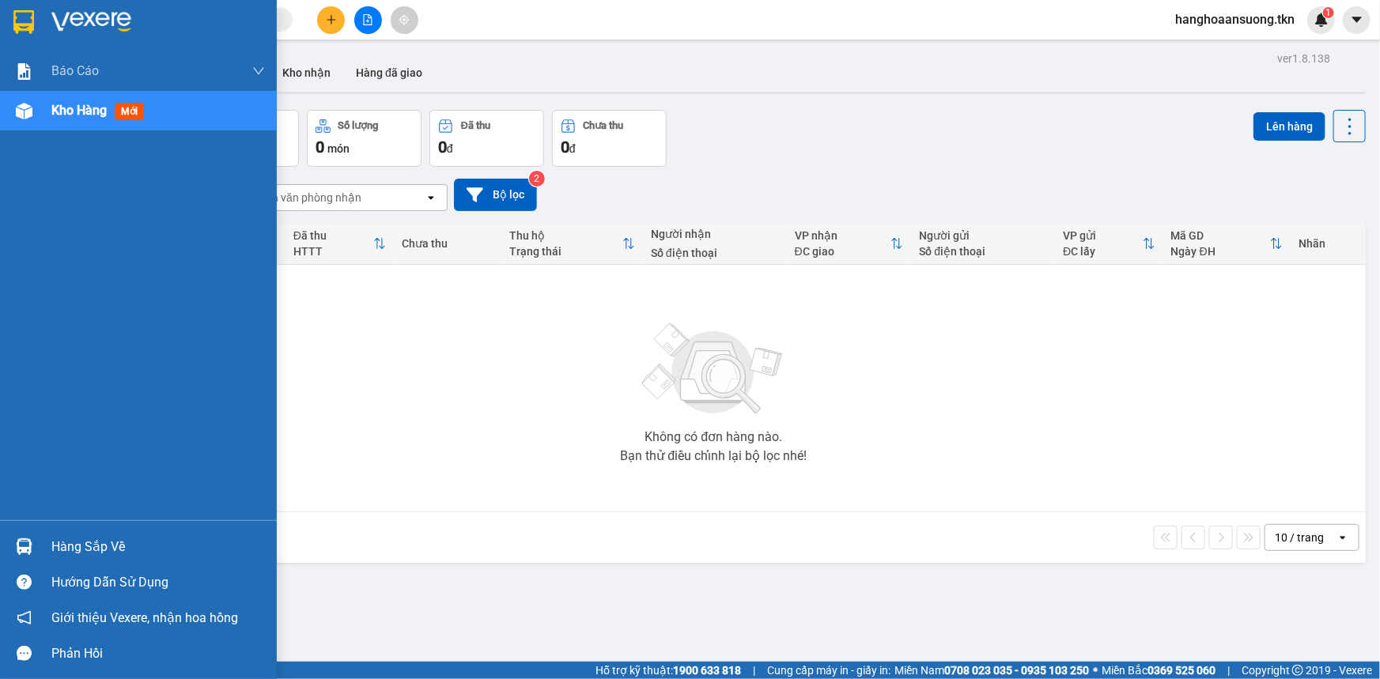
click at [92, 549] on div "Hàng sắp về" at bounding box center [157, 547] width 213 height 24
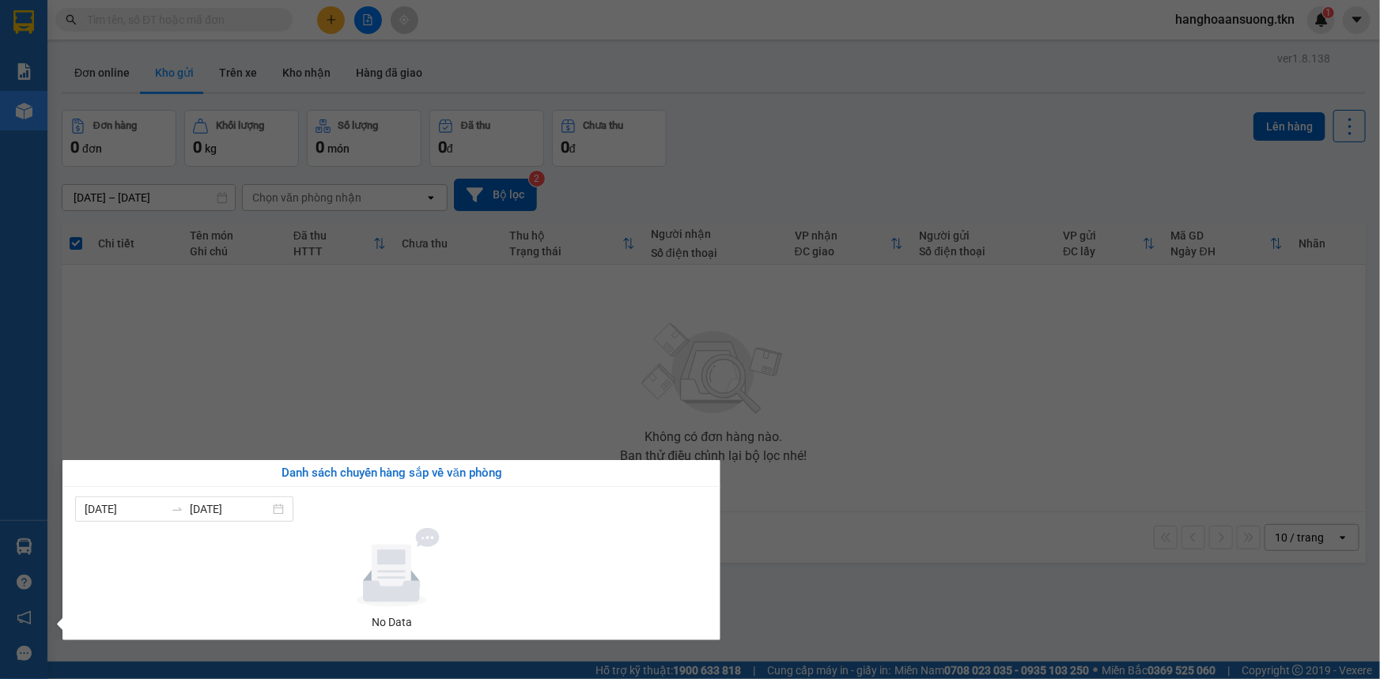
click at [914, 569] on section "Kết quả tìm kiếm ( 0 ) Bộ lọc No Data hanghoaansuong.tkn 1 Báo cáo Mẫu 1: Báo c…" at bounding box center [690, 339] width 1380 height 679
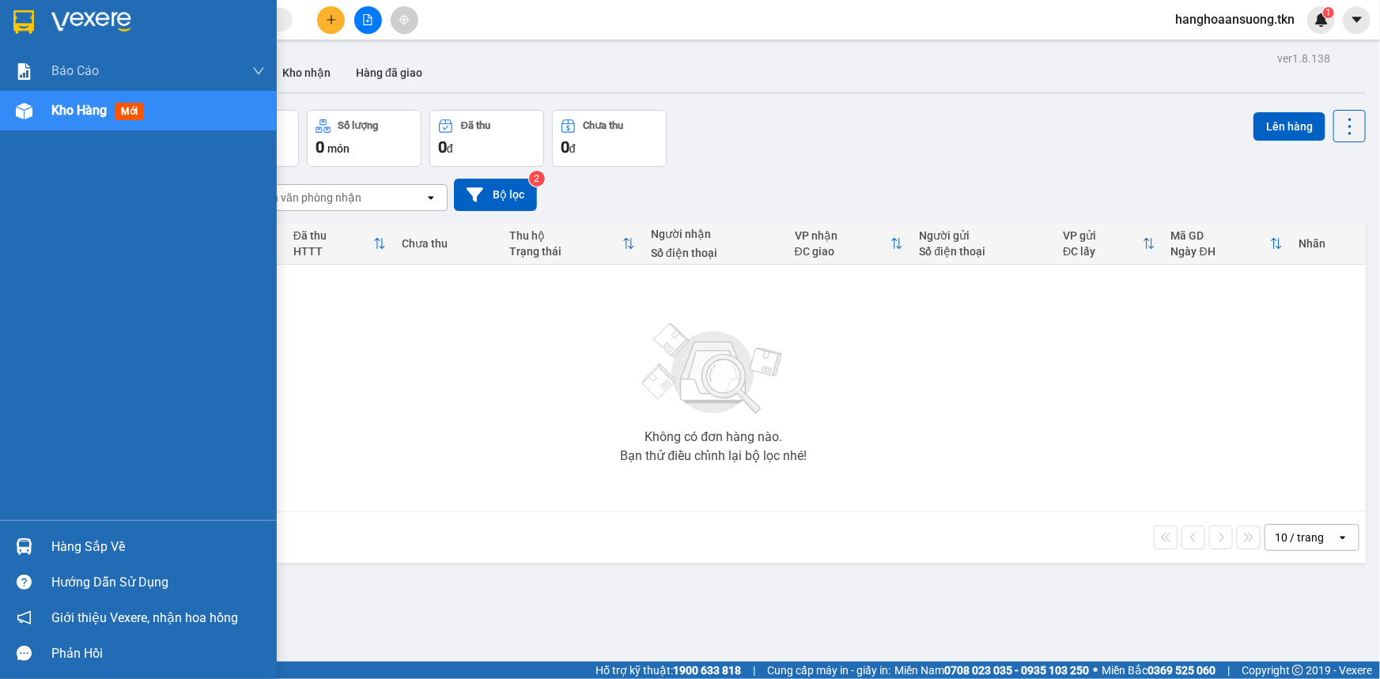
click at [63, 546] on div "Hàng sắp về" at bounding box center [157, 547] width 213 height 24
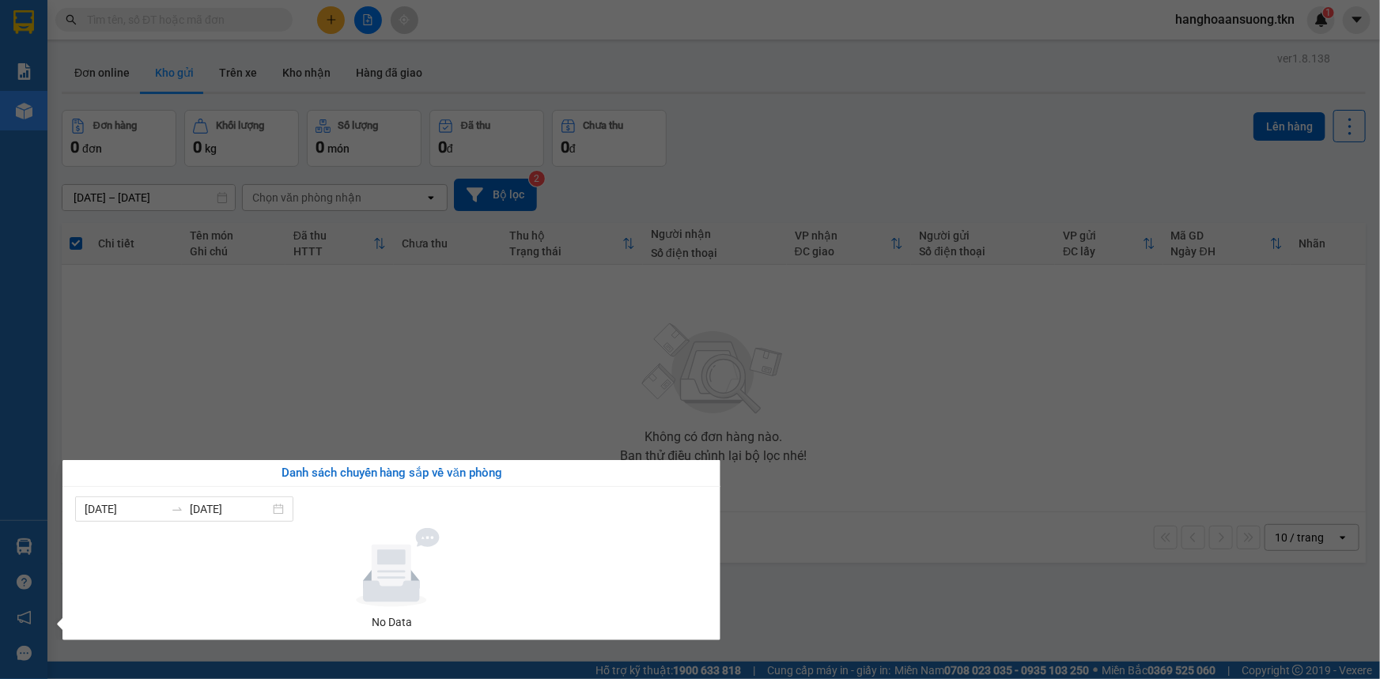
click at [1143, 557] on section "Kết quả tìm kiếm ( 0 ) Bộ lọc No Data hanghoaansuong.tkn 1 Báo cáo Mẫu 1: Báo c…" at bounding box center [690, 339] width 1380 height 679
